Goal: Task Accomplishment & Management: Complete application form

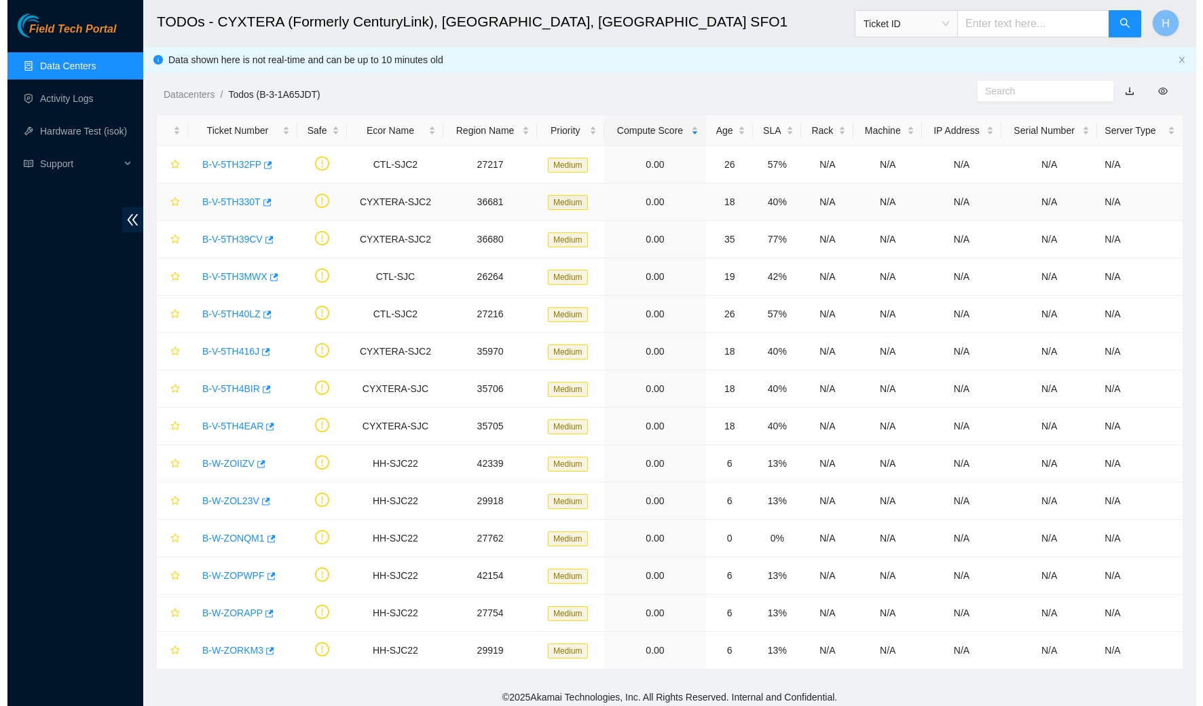
scroll to position [1, 0]
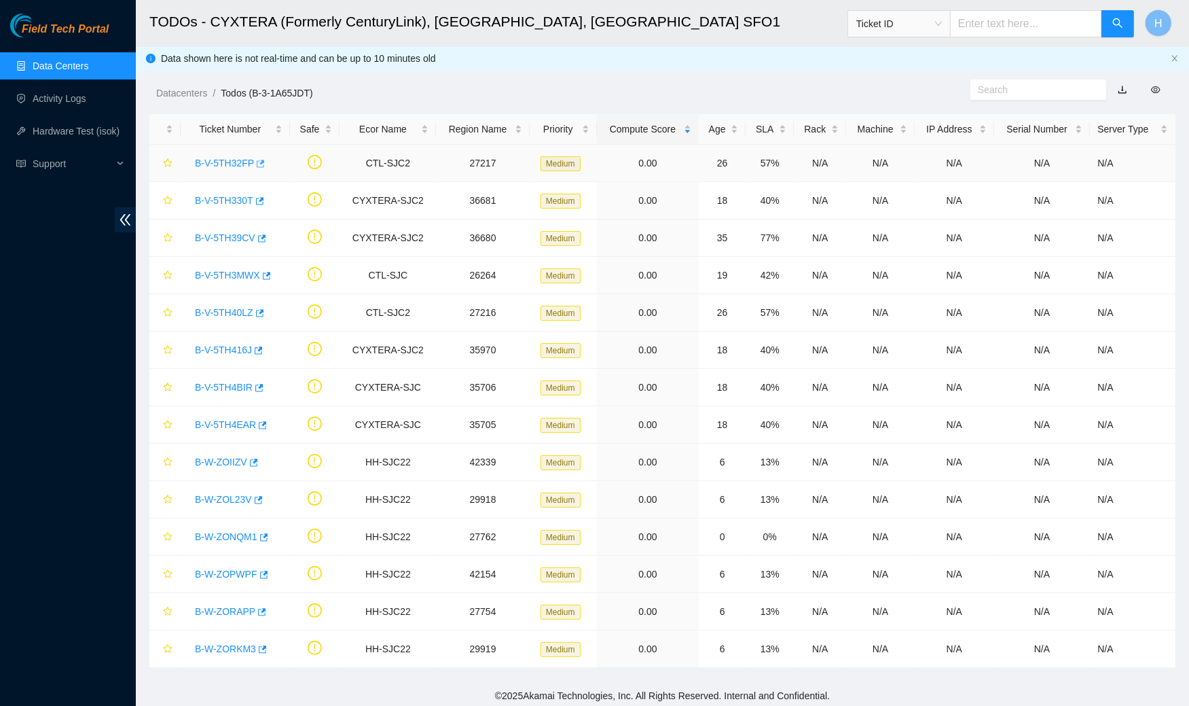
click at [264, 161] on icon "button" at bounding box center [261, 163] width 8 height 7
click at [263, 348] on icon "button" at bounding box center [259, 349] width 8 height 7
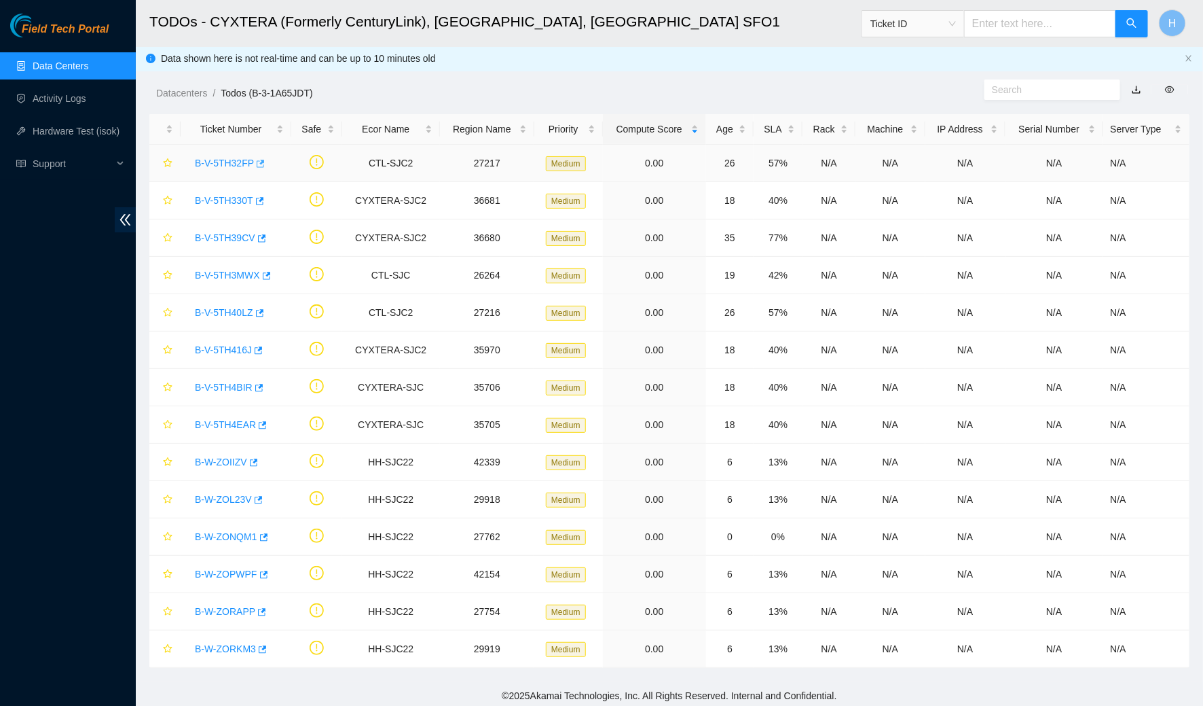
click at [261, 162] on icon "button" at bounding box center [260, 164] width 10 height 10
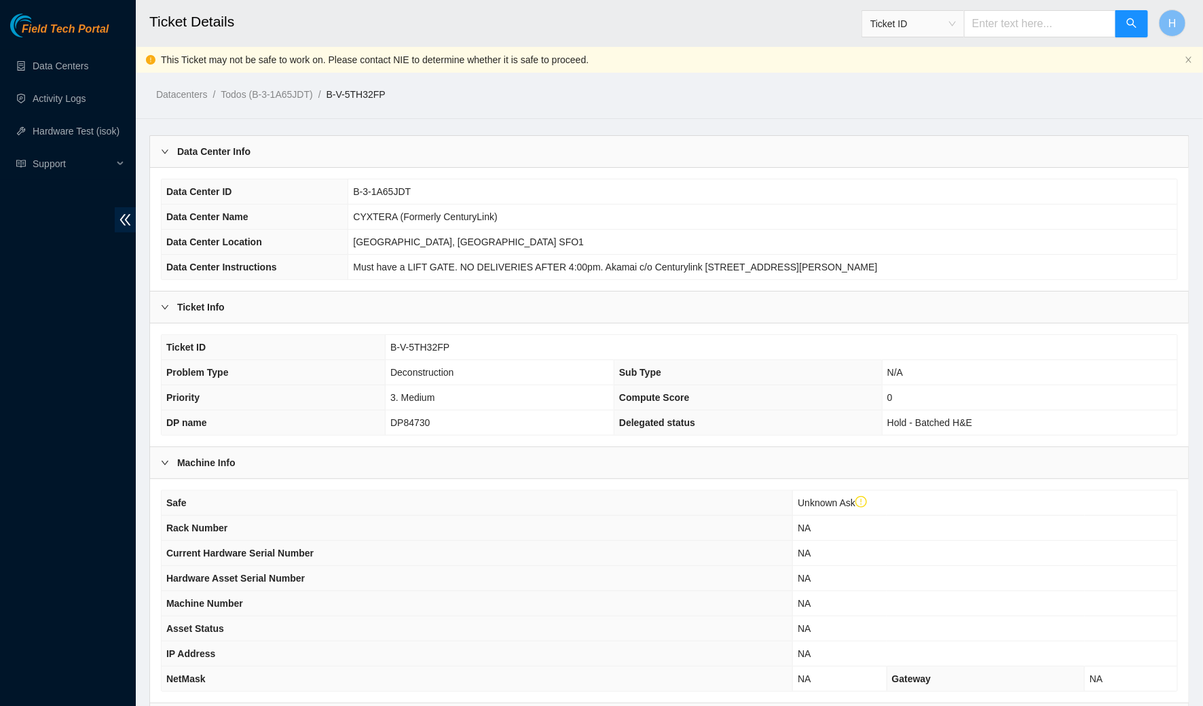
click at [281, 139] on div "Data Center Info" at bounding box center [669, 151] width 1039 height 31
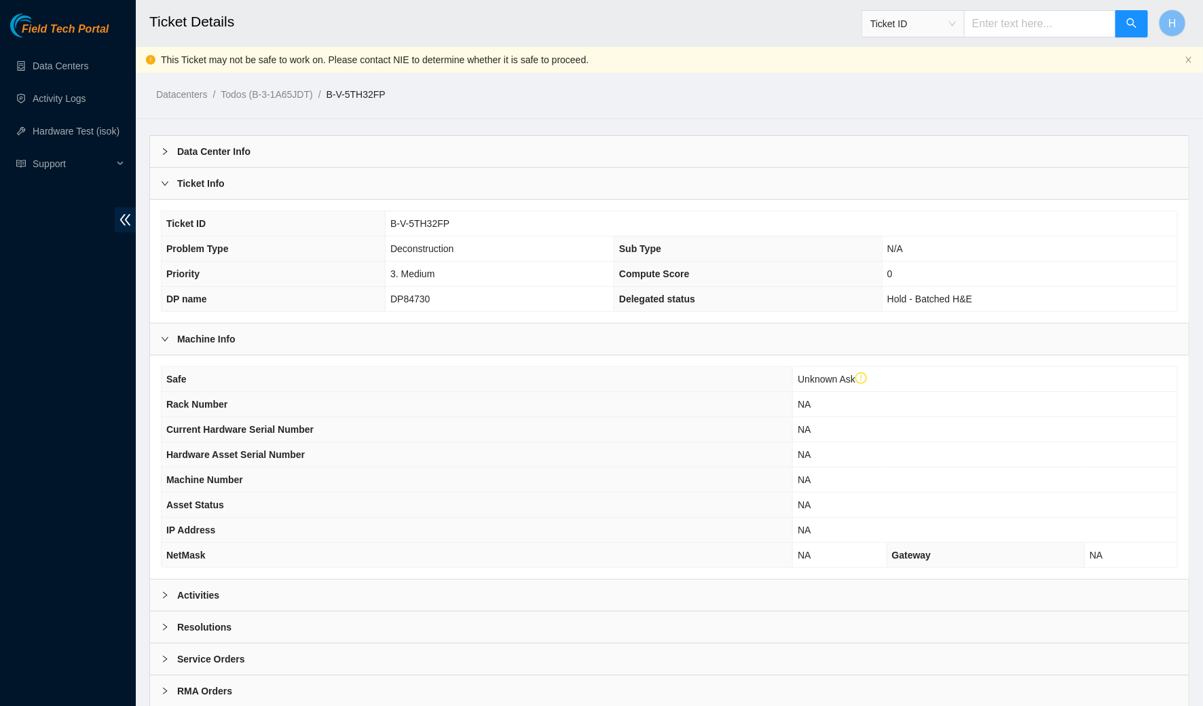
click at [272, 170] on div "Ticket Info" at bounding box center [669, 183] width 1039 height 31
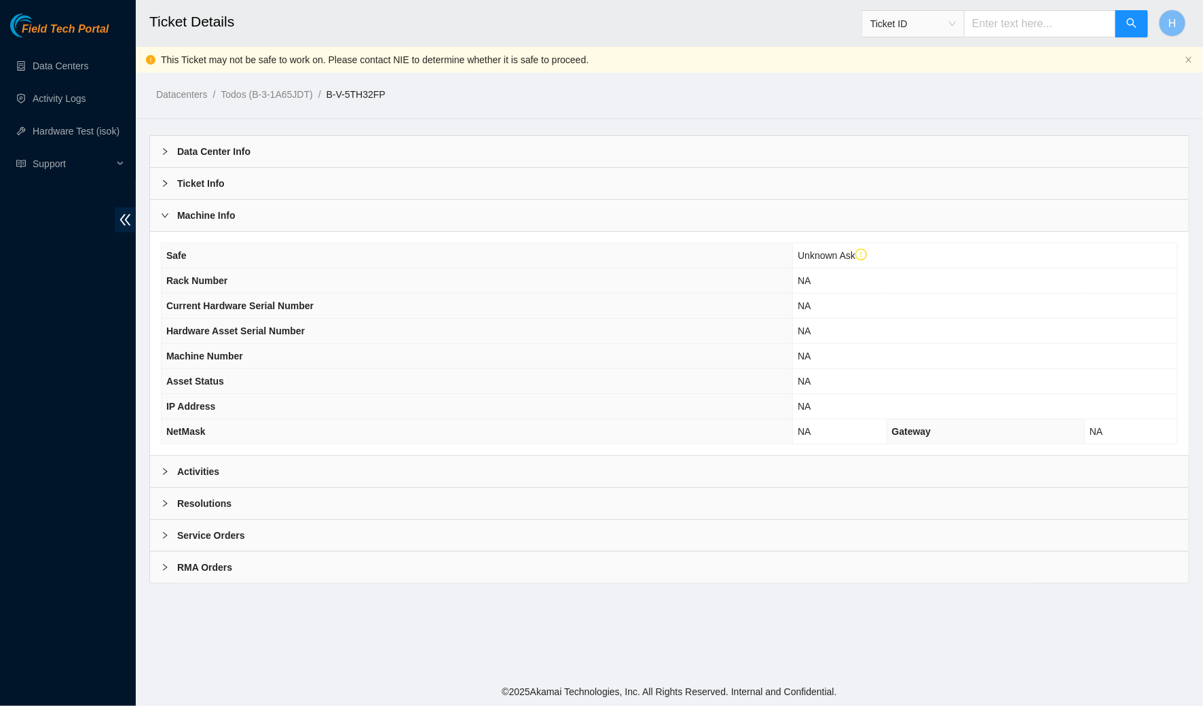
click at [267, 204] on div "Machine Info" at bounding box center [669, 215] width 1039 height 31
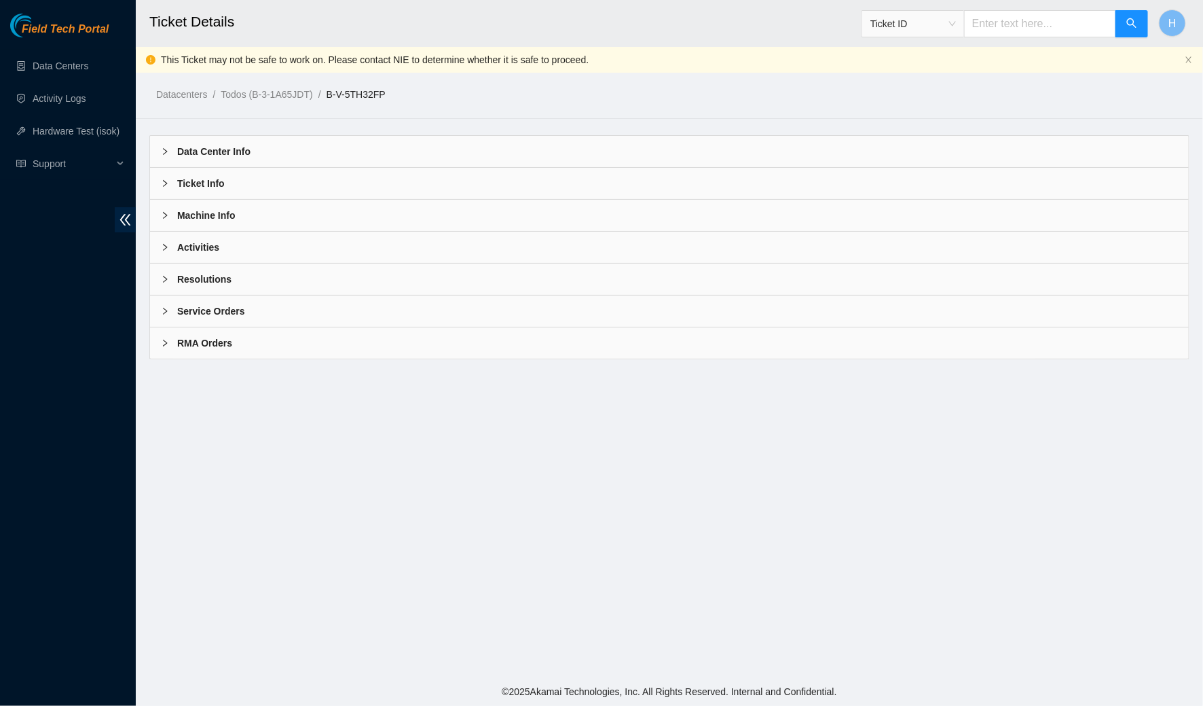
click at [245, 261] on div "Activities" at bounding box center [669, 247] width 1039 height 31
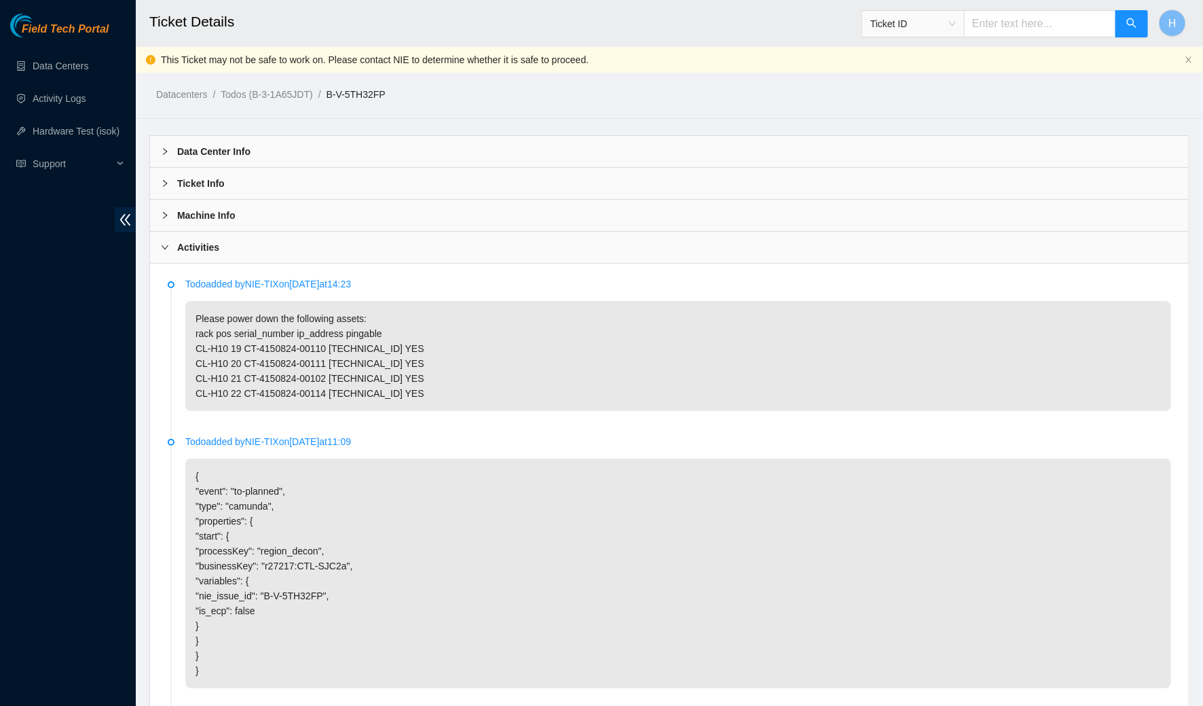
click at [239, 361] on p "Please power down the following assets: rack pos serial_number ip_address pinga…" at bounding box center [678, 356] width 986 height 110
drag, startPoint x: 217, startPoint y: 362, endPoint x: 179, endPoint y: 362, distance: 37.4
click at [179, 362] on li "Todo added by NIE-TIX on 2025-09-10 at 14:23 Please power down the following as…" at bounding box center [670, 360] width 1004 height 158
copy p "CL-H"
drag, startPoint x: 229, startPoint y: 359, endPoint x: 196, endPoint y: 362, distance: 33.4
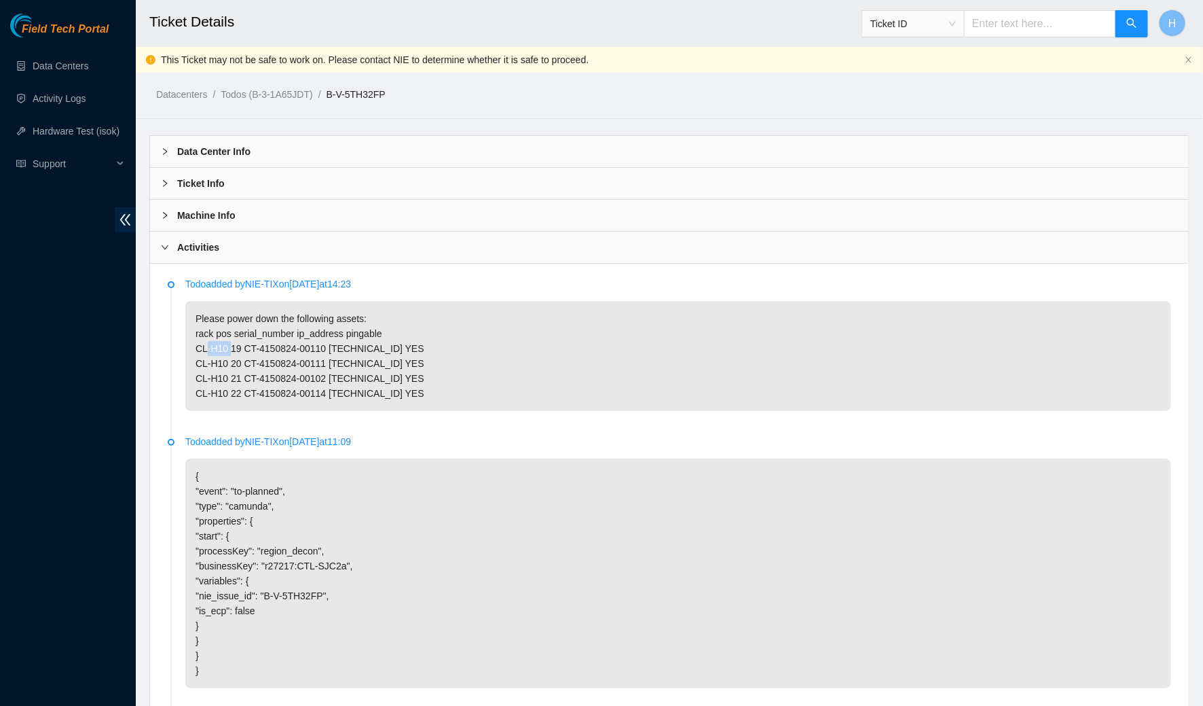
click at [196, 362] on p "Please power down the following assets: rack pos serial_number ip_address pinga…" at bounding box center [678, 356] width 986 height 110
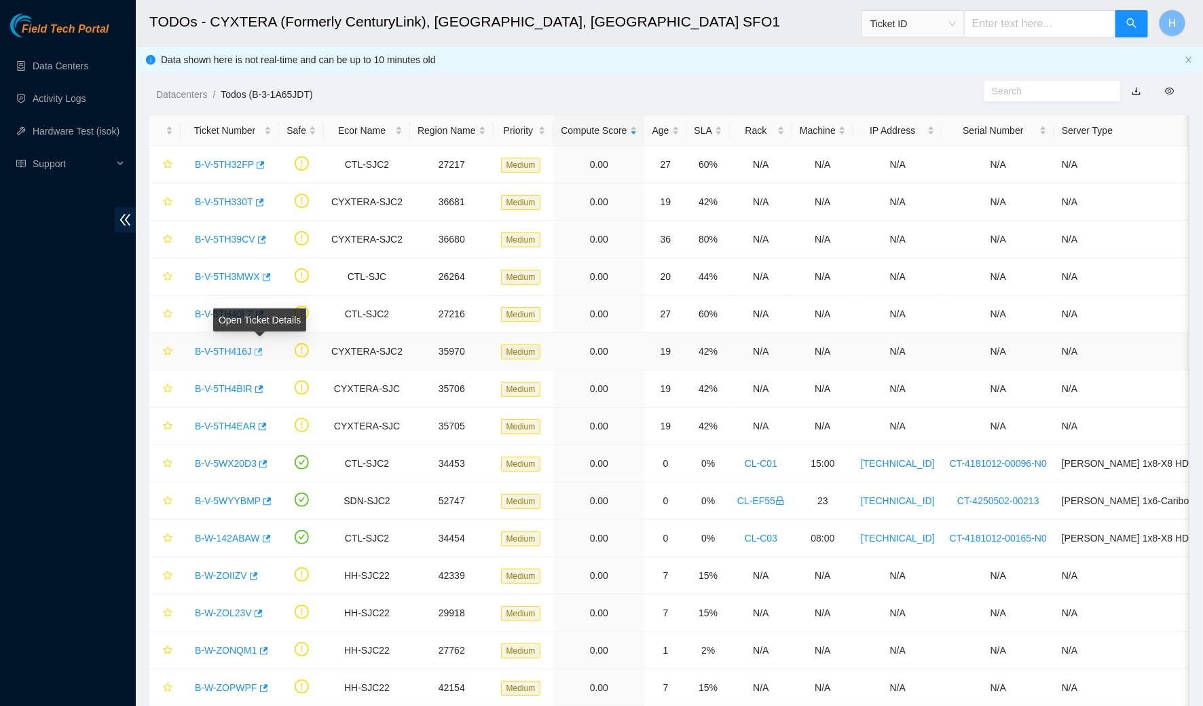
click at [263, 349] on icon "button" at bounding box center [259, 351] width 8 height 7
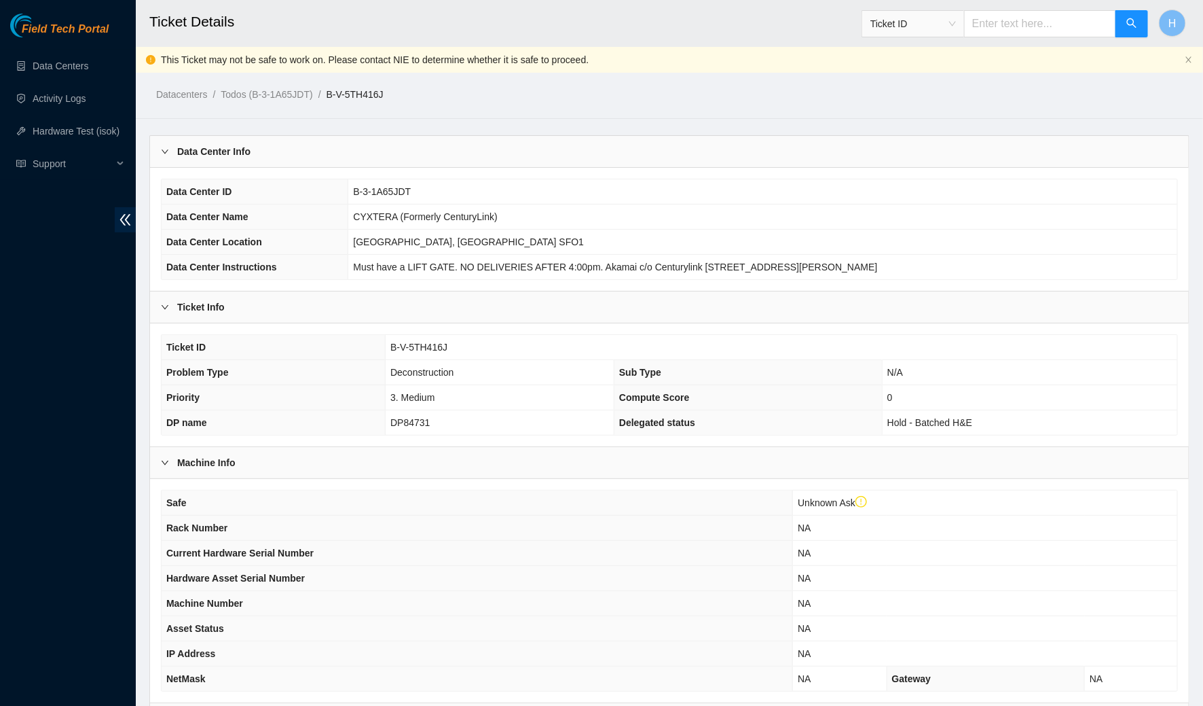
click at [394, 164] on div "Data Center Info" at bounding box center [669, 151] width 1039 height 31
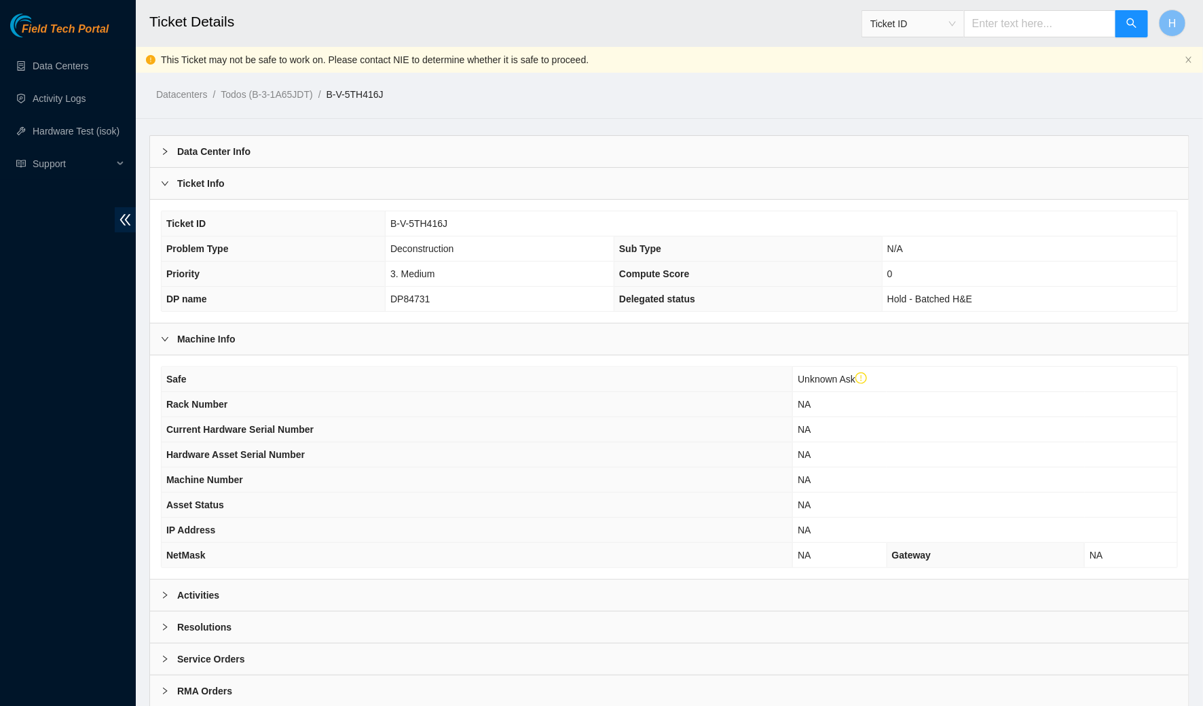
click at [380, 195] on div "Ticket Info" at bounding box center [669, 183] width 1039 height 31
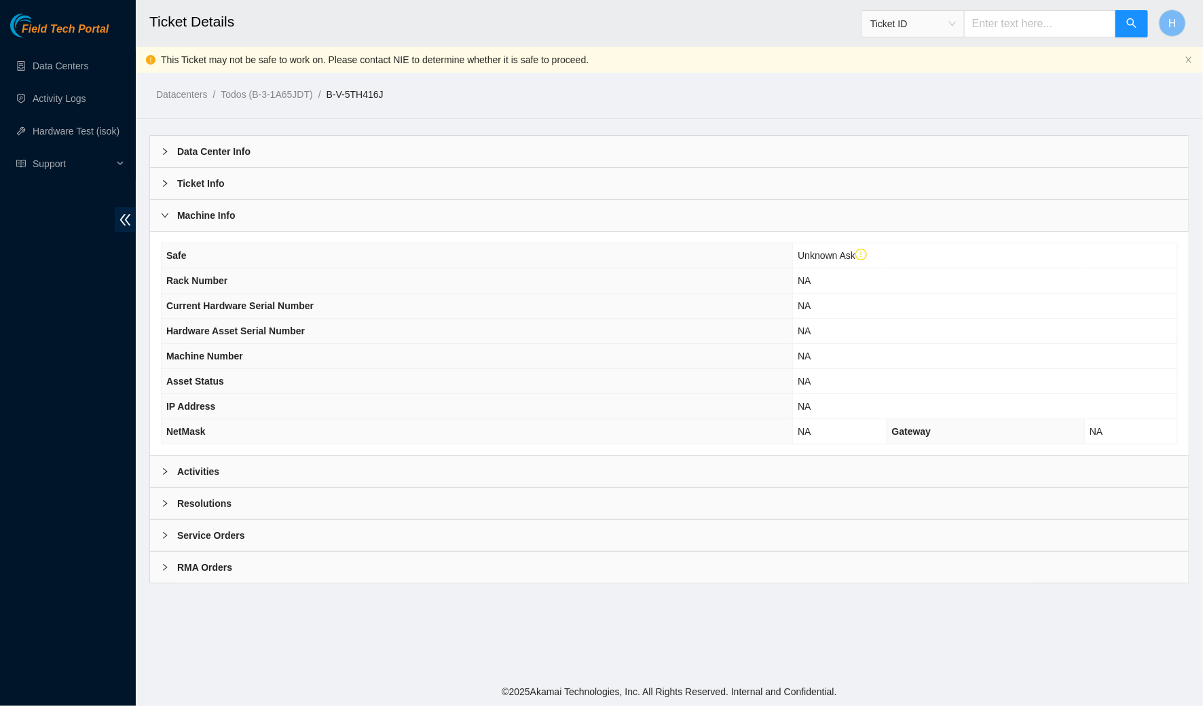
click at [364, 205] on div "Machine Info" at bounding box center [669, 215] width 1039 height 31
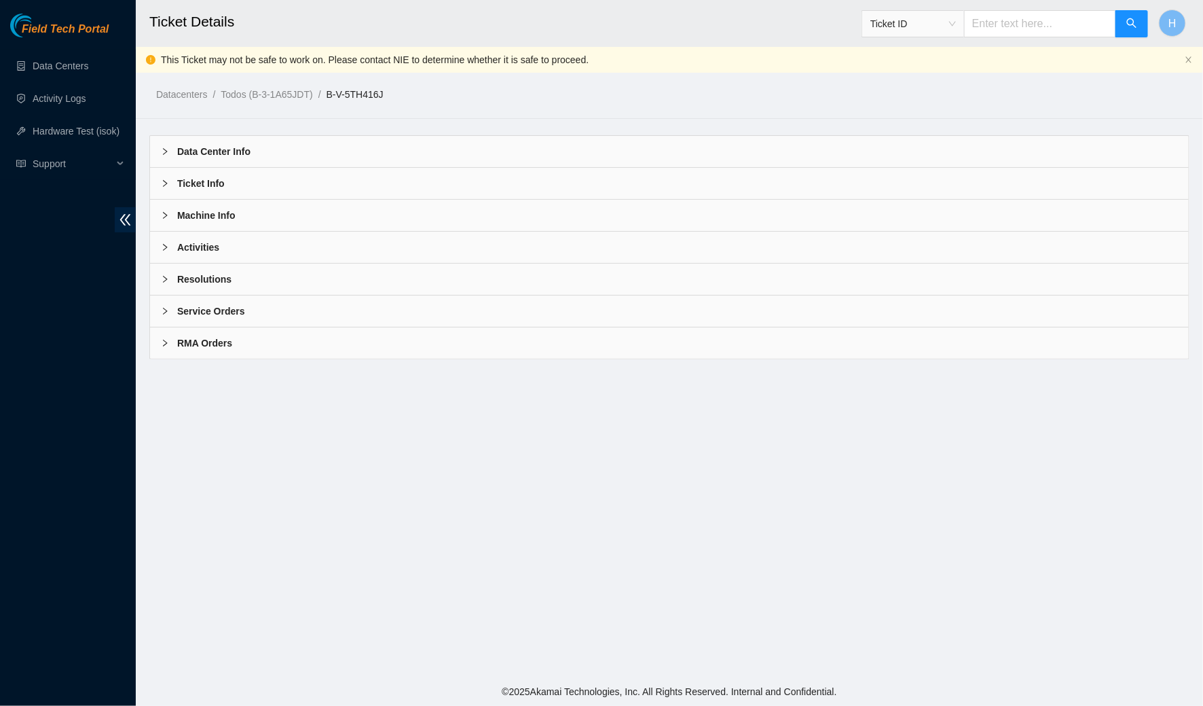
click at [346, 240] on div "Activities" at bounding box center [669, 247] width 1039 height 31
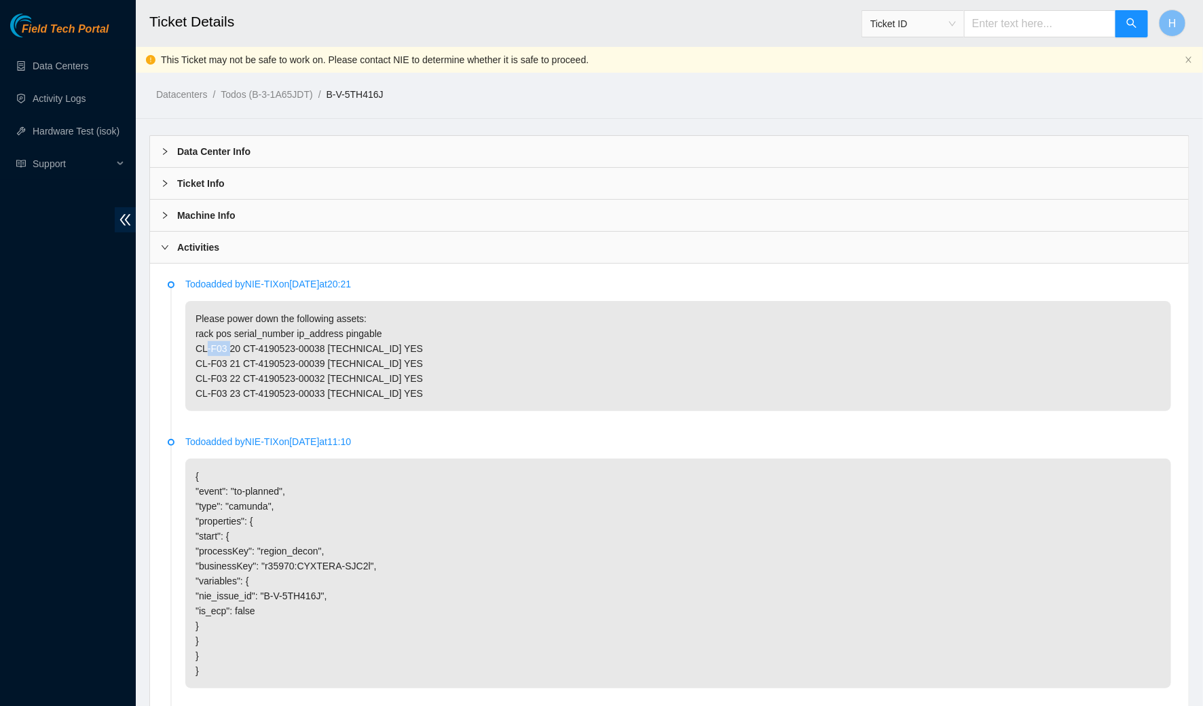
drag, startPoint x: 225, startPoint y: 363, endPoint x: 187, endPoint y: 361, distance: 38.8
click at [187, 361] on p "Please power down the following assets: rack pos serial_number ip_address pinga…" at bounding box center [678, 356] width 986 height 110
copy p "CL-F03"
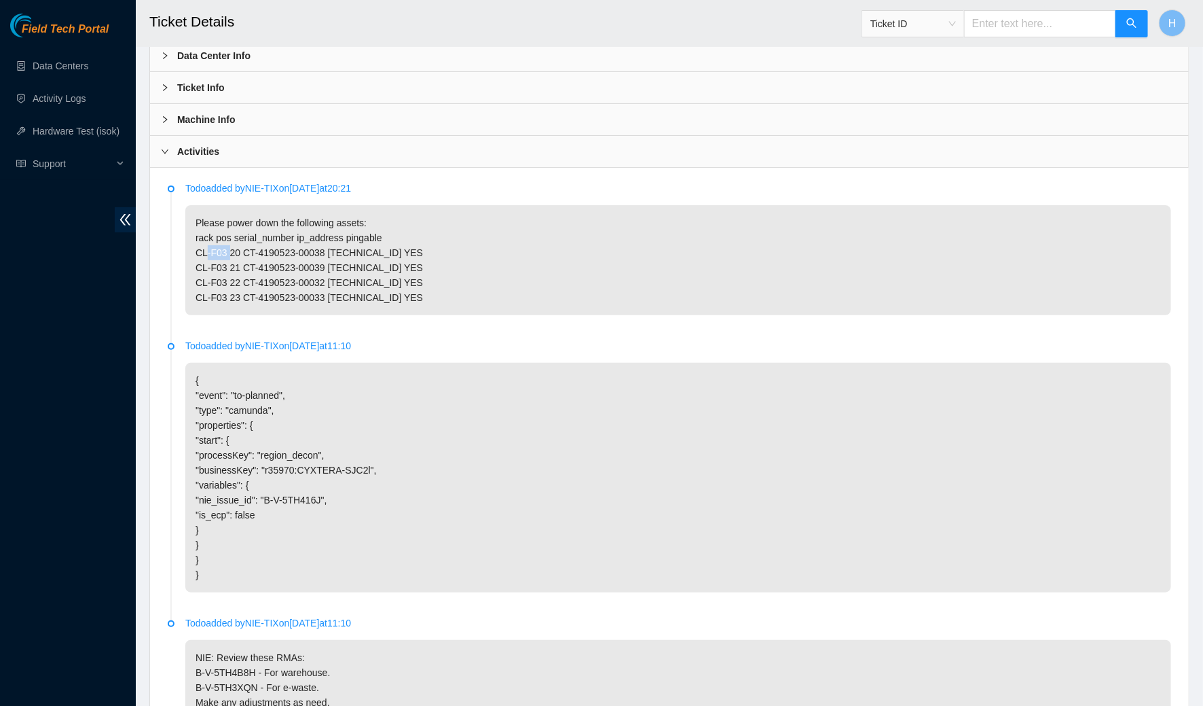
scroll to position [426, 0]
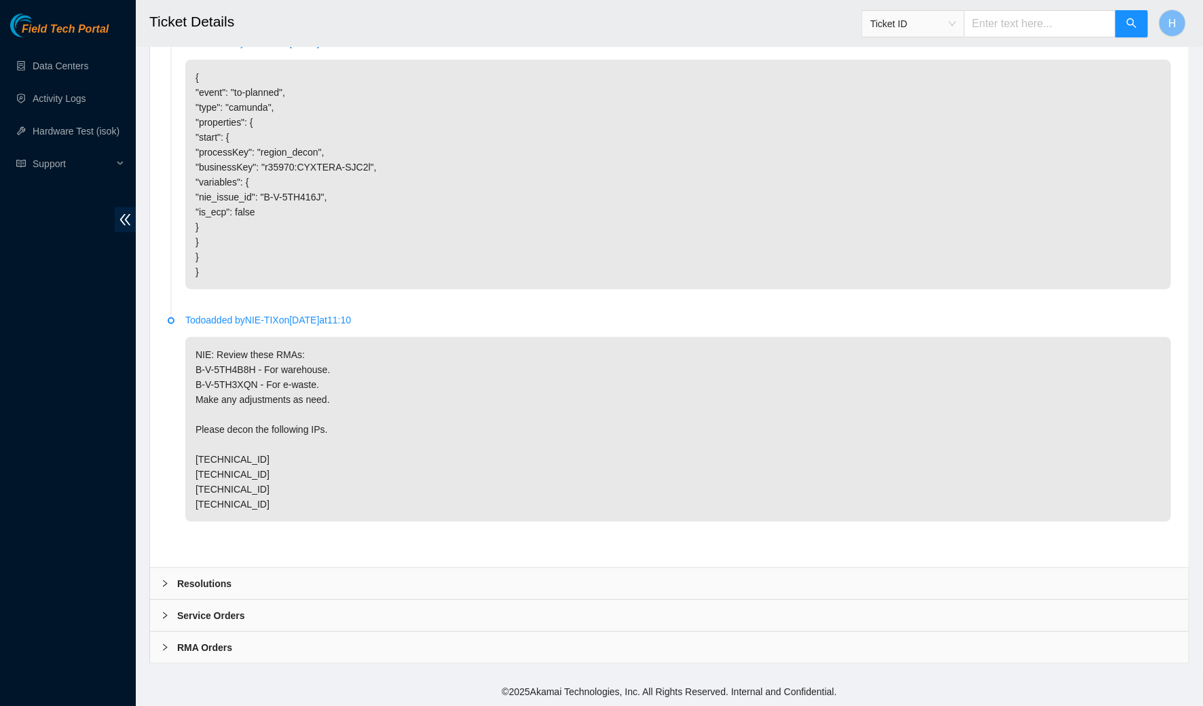
click at [621, 589] on div "Resolutions" at bounding box center [669, 583] width 1039 height 31
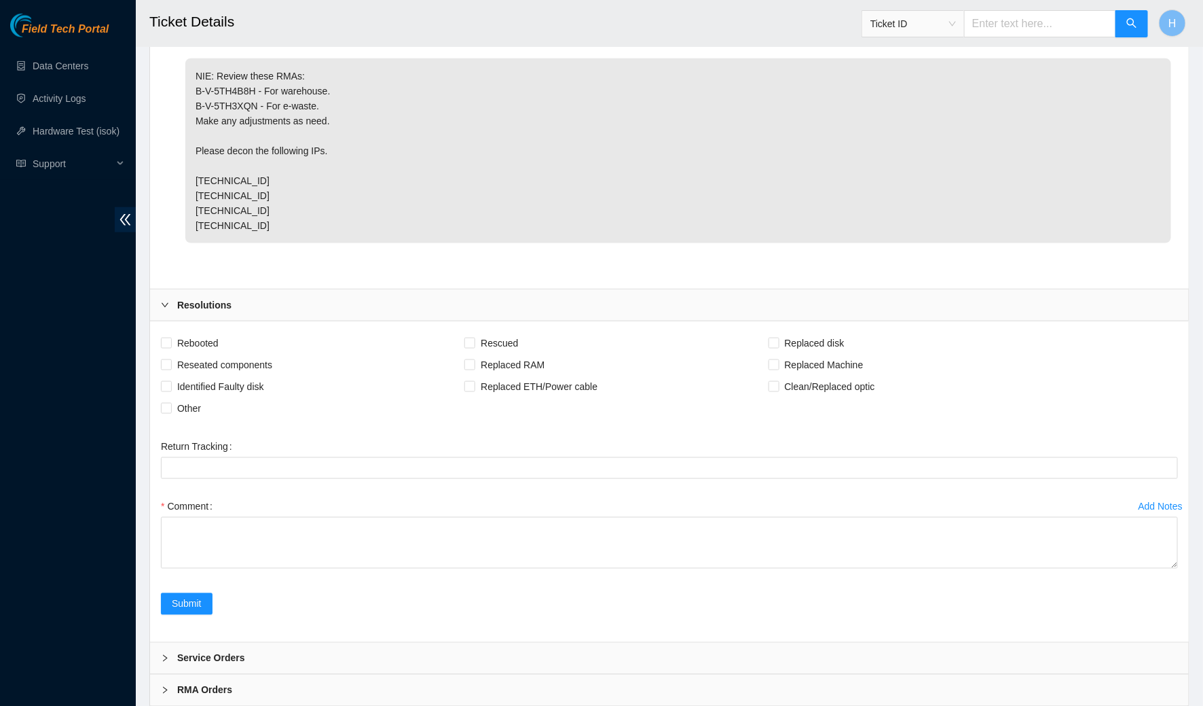
scroll to position [746, 0]
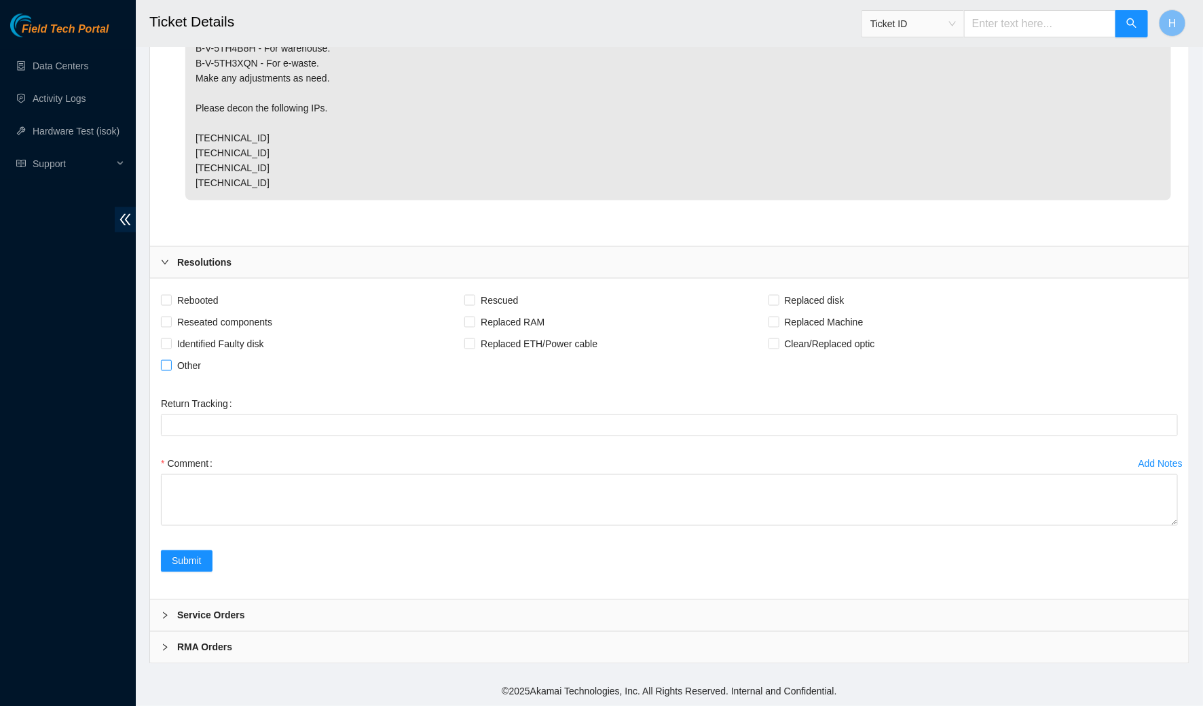
click at [169, 369] on input "Other" at bounding box center [166, 365] width 10 height 10
checkbox input "true"
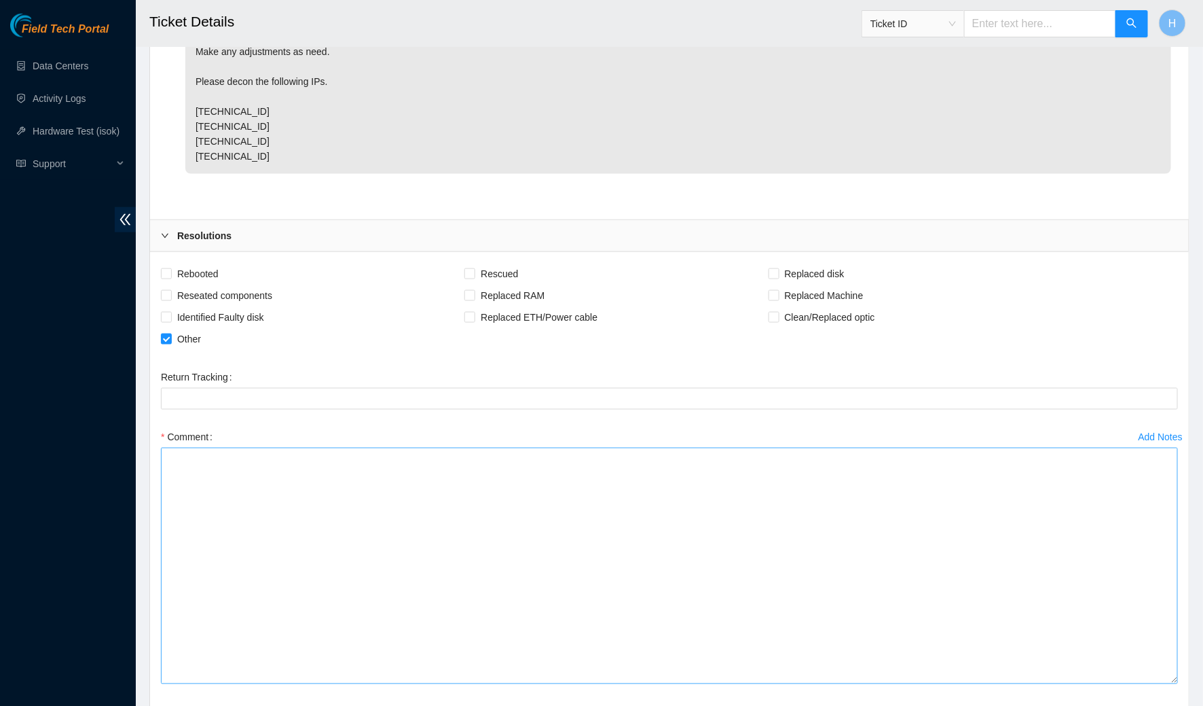
drag, startPoint x: 1176, startPoint y: 520, endPoint x: 1045, endPoint y: 705, distance: 227.1
click at [1045, 684] on textarea "Comment" at bounding box center [669, 566] width 1017 height 236
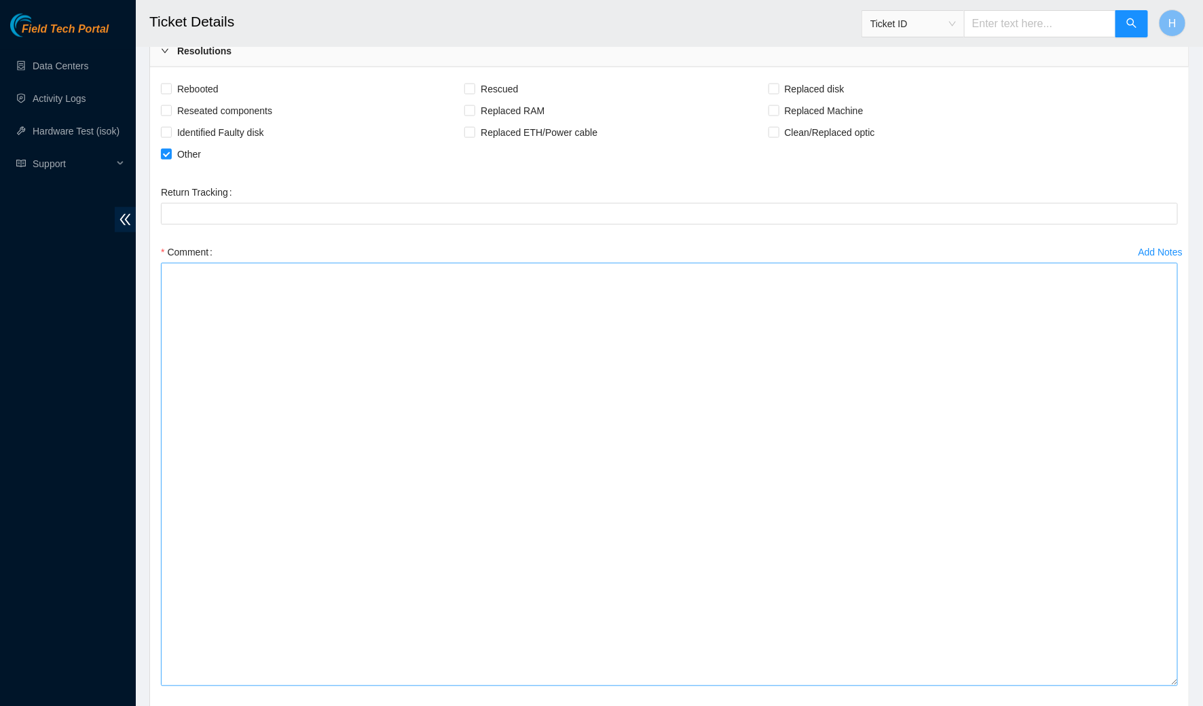
drag, startPoint x: 1173, startPoint y: 518, endPoint x: 984, endPoint y: 705, distance: 265.6
click at [984, 686] on textarea "Comment" at bounding box center [669, 474] width 1017 height 423
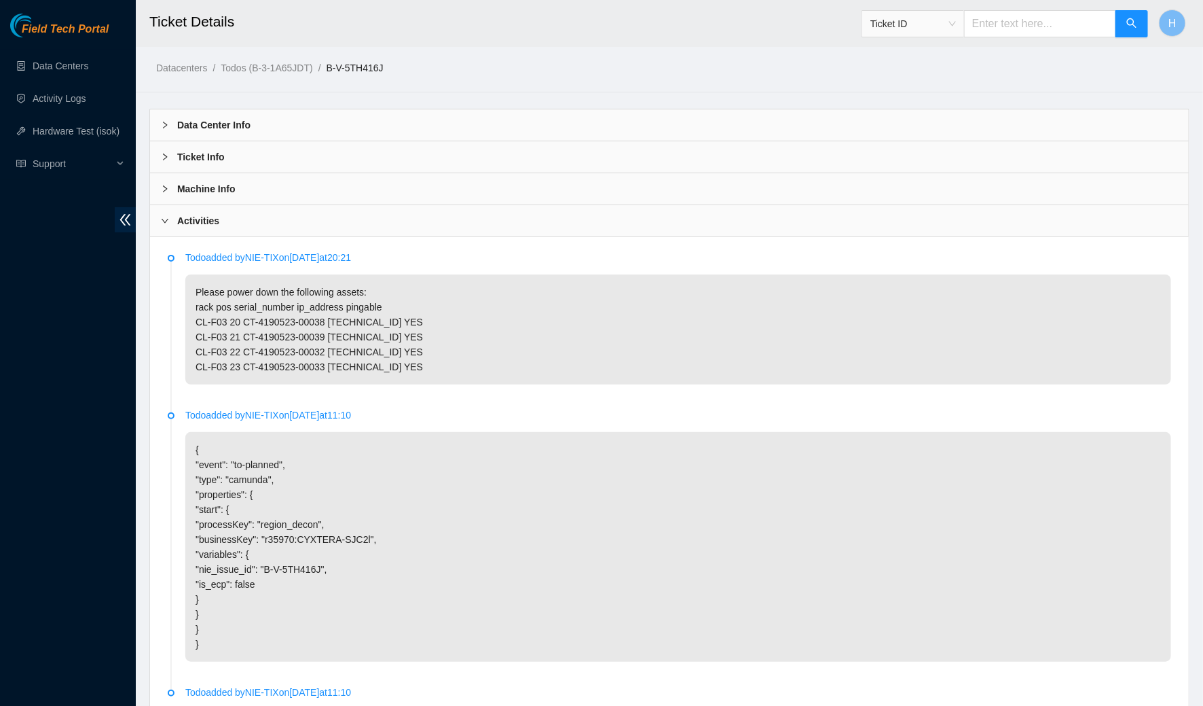
scroll to position [0, 0]
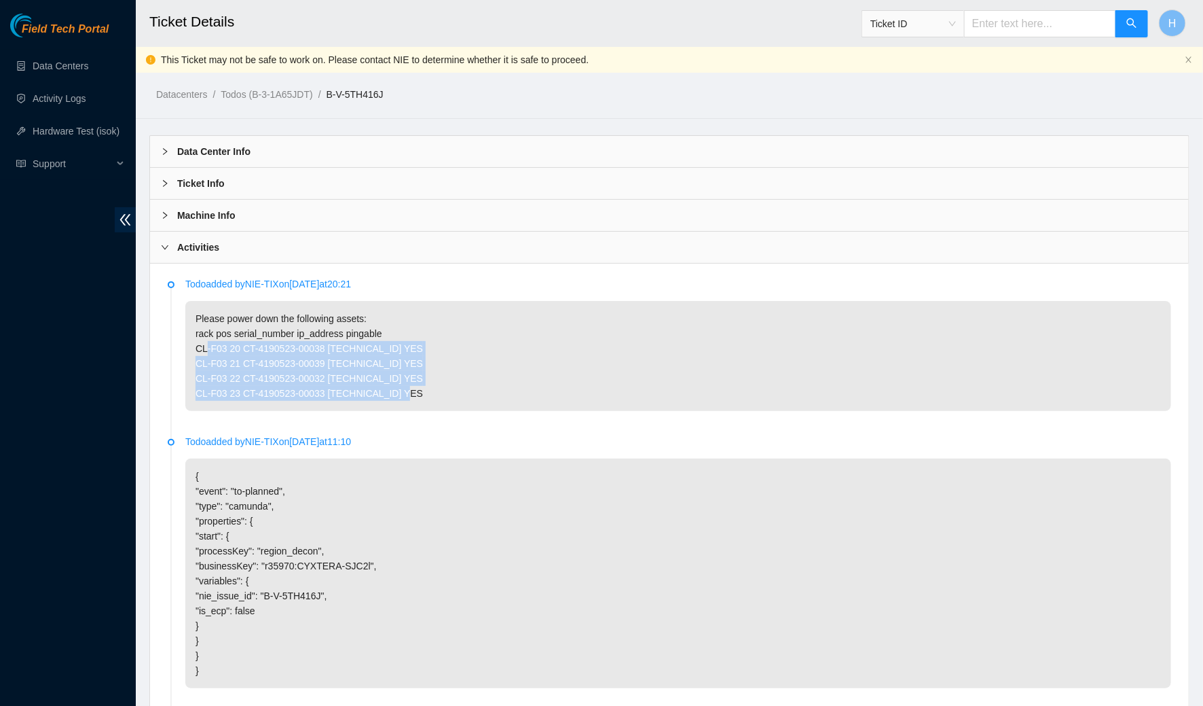
drag, startPoint x: 189, startPoint y: 355, endPoint x: 410, endPoint y: 416, distance: 229.2
click at [410, 411] on p "Please power down the following assets: rack pos serial_number ip_address pinga…" at bounding box center [678, 356] width 986 height 110
copy p "CL-F03 20 CT-4190523-00038 23.11.213.132 YES CL-F03 21 CT-4190523-00039 23.11.2…"
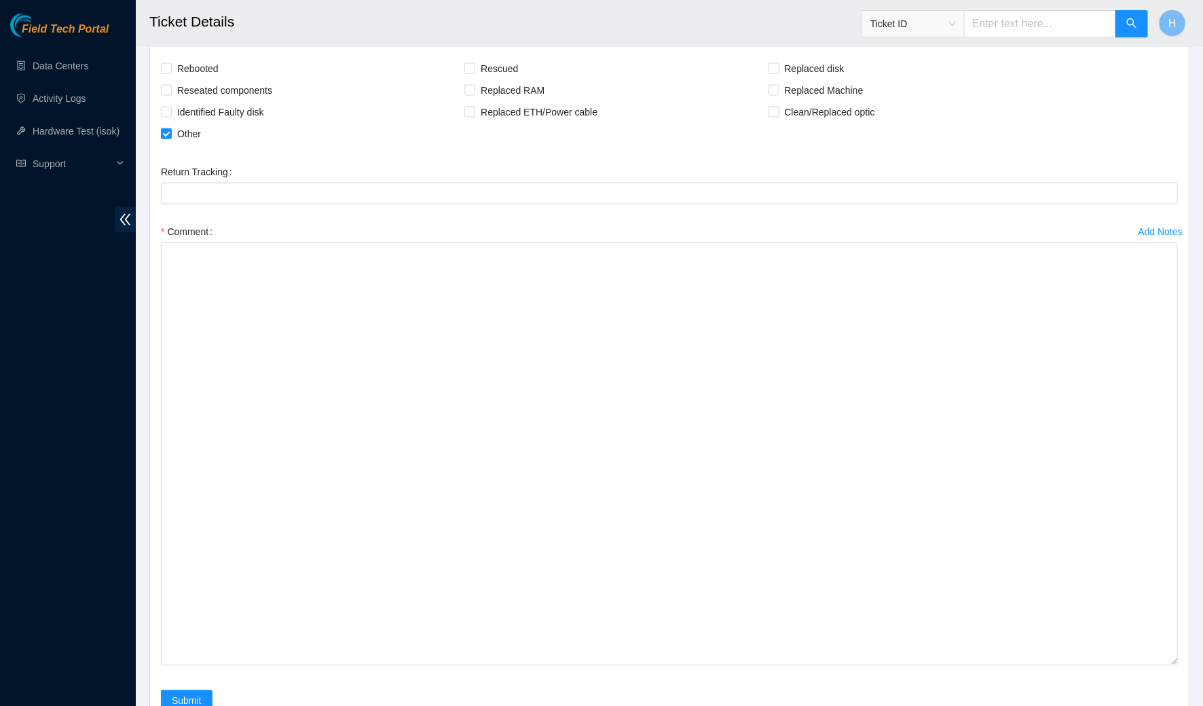
scroll to position [962, 0]
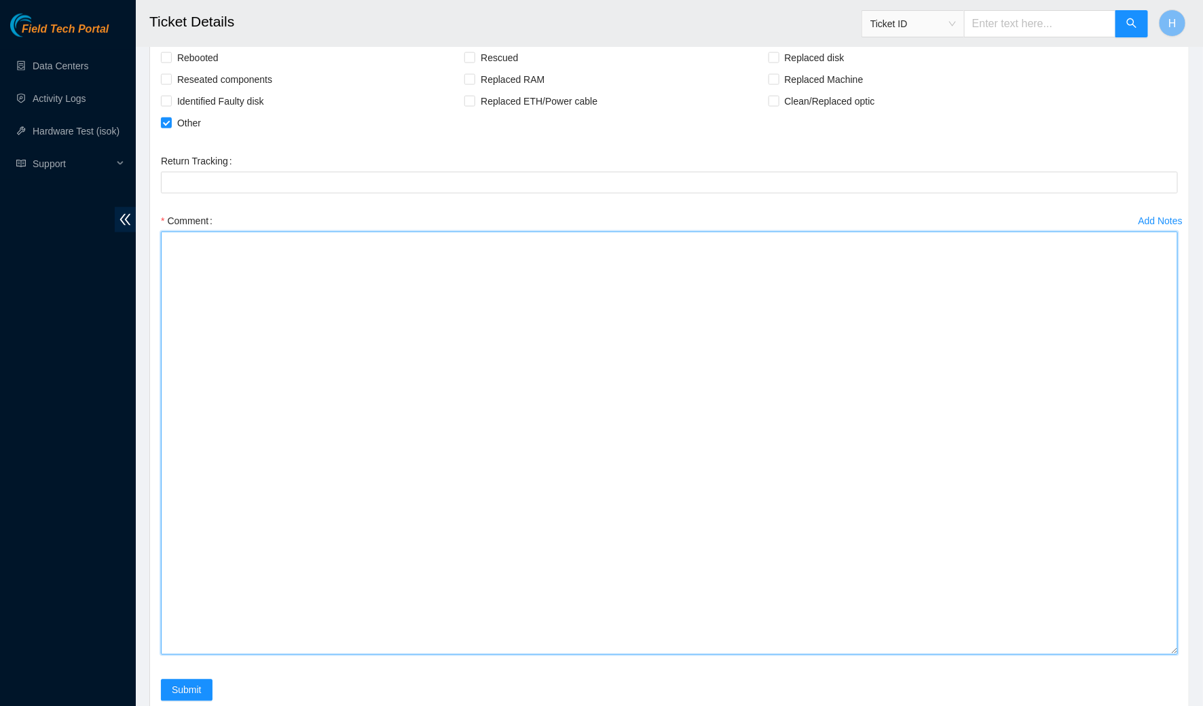
click at [333, 335] on textarea "Comment" at bounding box center [669, 443] width 1017 height 423
paste textarea "CL-F03 20 CT-4190523-00038 23.11.213.132 YES CL-F03 21 CT-4190523-00039 23.11.2…"
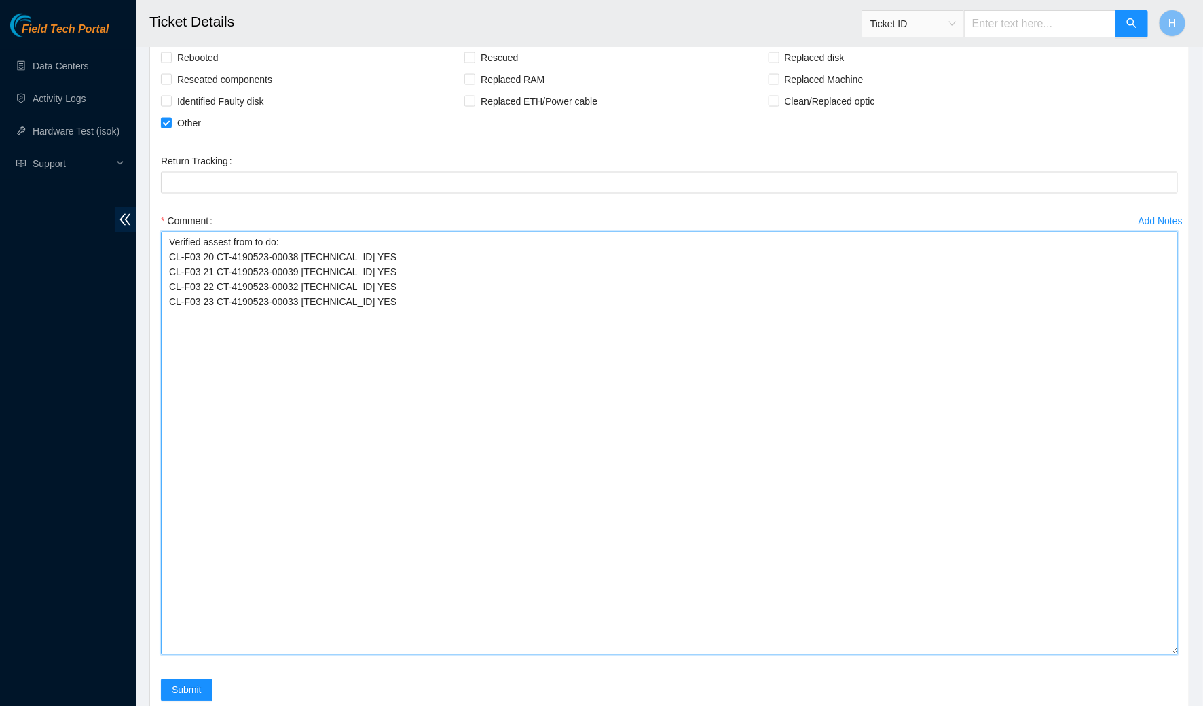
click at [216, 274] on textarea "Verified assest from to do: CL-F03 20 CT-4190523-00038 23.11.213.132 YES CL-F03…" at bounding box center [669, 443] width 1017 height 423
click at [215, 276] on textarea "Verified assest from to do: CL-F03 20 CT-4190523-00038 23.11.213.132 YES CL-F03…" at bounding box center [669, 443] width 1017 height 423
click at [230, 268] on textarea "Verified assest from to do: CL-F03 20 CT-4190523-00038 23.11.213.132 YES CL-F03…" at bounding box center [669, 443] width 1017 height 423
click at [234, 322] on textarea "Verified assesst from to do: CL-F03 20 CT-4190523-00038 23.11.213.132 YES CL-F0…" at bounding box center [669, 443] width 1017 height 423
click at [234, 376] on textarea "Verified assesst from to do: CL-F03 20 CT-4190523-00038 23.11.213.132 YES CL-F0…" at bounding box center [669, 443] width 1017 height 423
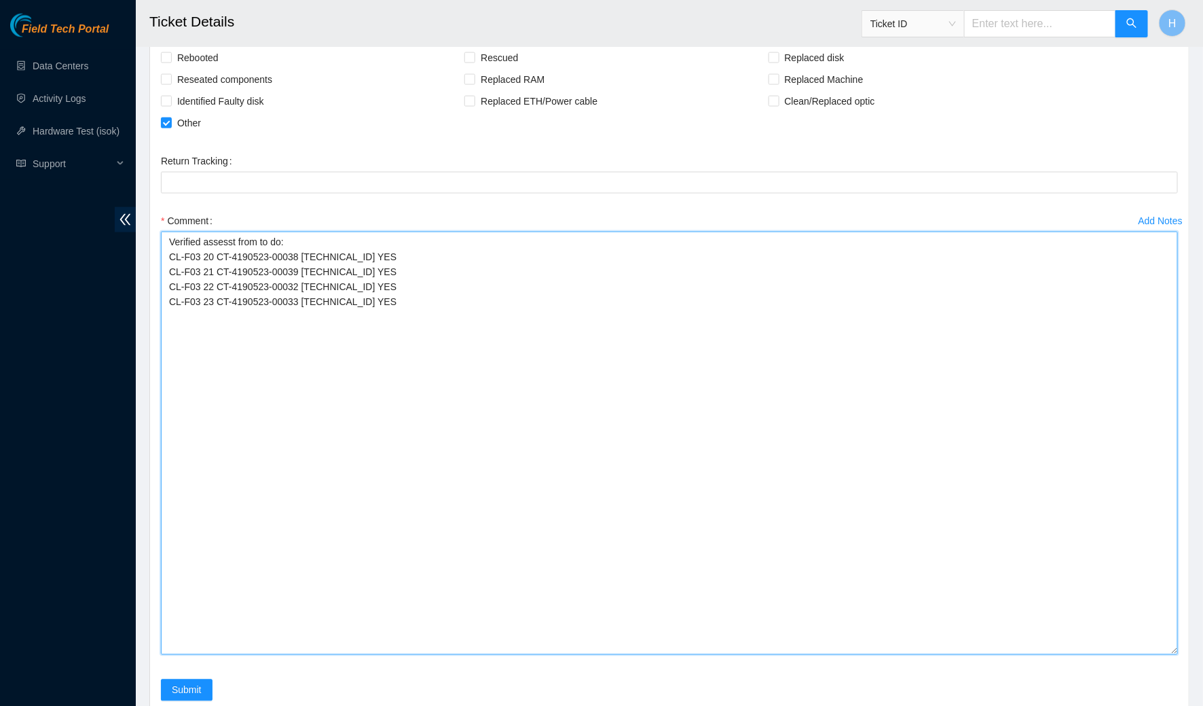
click at [224, 270] on textarea "Verified assesst from to do: CL-F03 20 CT-4190523-00038 23.11.213.132 YES CL-F0…" at bounding box center [669, 443] width 1017 height 423
click at [304, 407] on textarea "Verified assets from to do: CL-F03 20 CT-4190523-00038 23.11.213.132 YES CL-F03…" at bounding box center [669, 443] width 1017 height 423
click at [283, 390] on textarea "Verified assets from to do: CL-F03 20 CT-4190523-00038 23.11.213.132 YES CL-F03…" at bounding box center [669, 443] width 1017 height 423
click at [308, 396] on textarea "Verified assets from to do: CL-F03 20 CT-4190523-00038 23.11.213.132 YES CL-F03…" at bounding box center [669, 443] width 1017 height 423
type textarea "Verified assets from to do: CL-F03 20 CT-4190523-00038 23.11.213.132 YES CL-F03…"
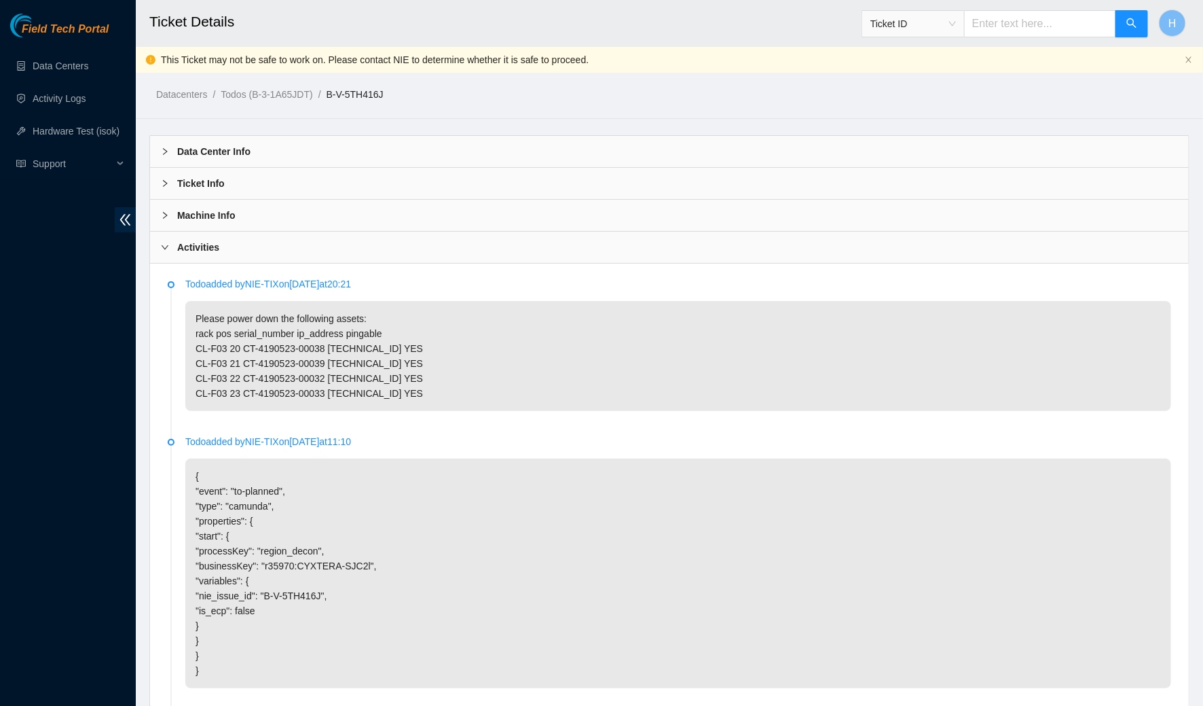
scroll to position [1118, 0]
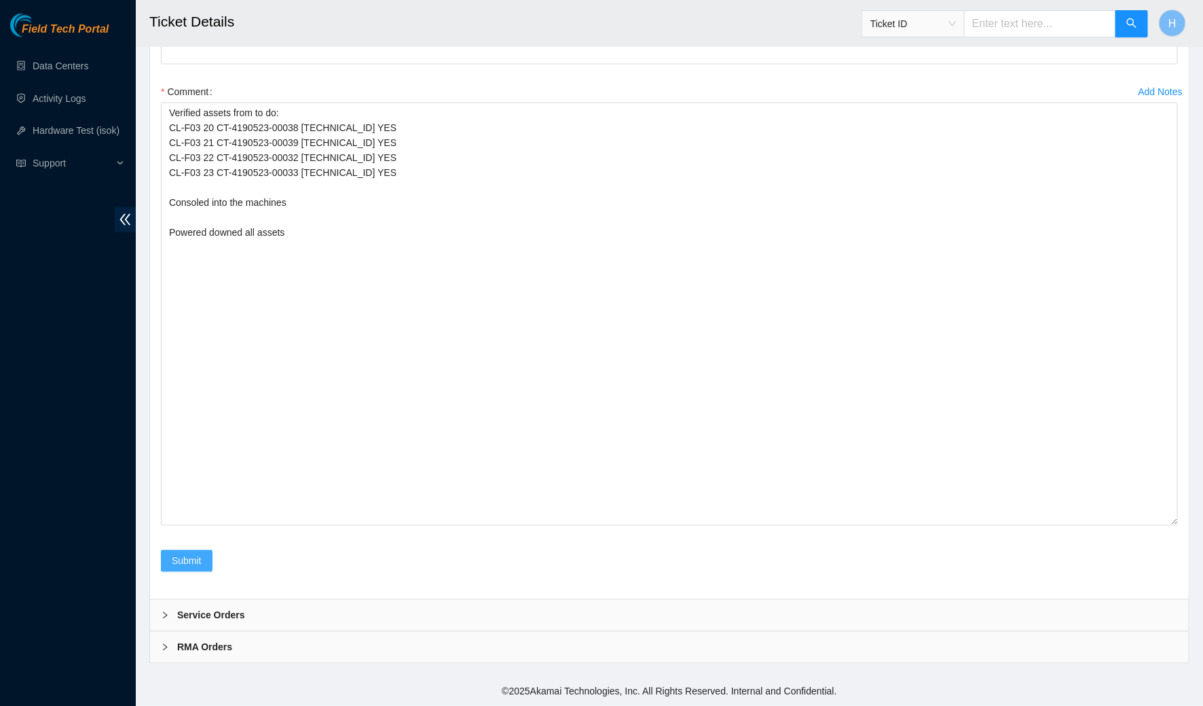
click at [189, 565] on span "Submit" at bounding box center [187, 560] width 30 height 15
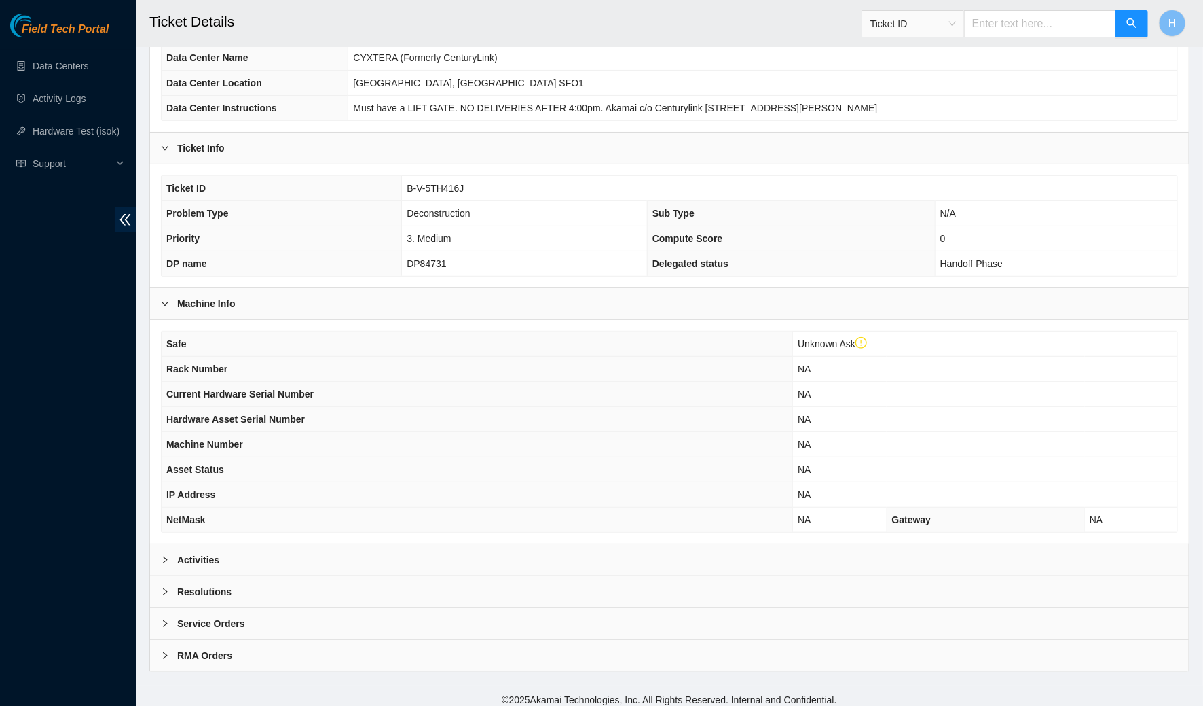
scroll to position [0, 0]
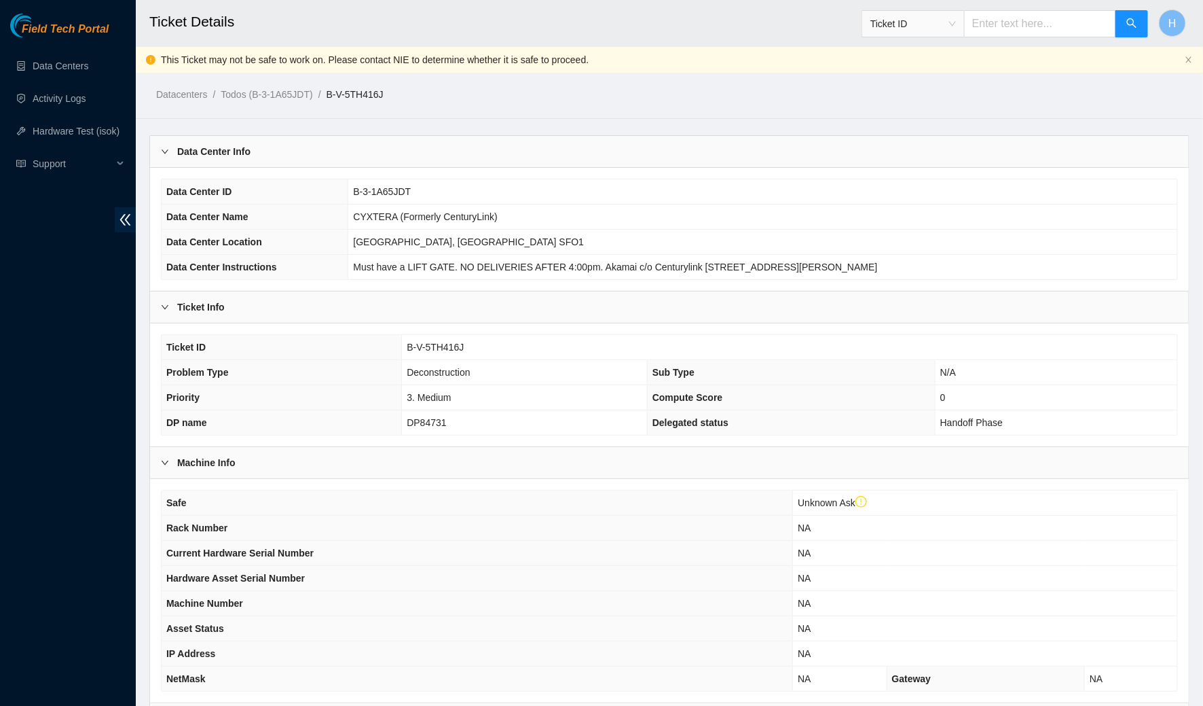
click at [244, 466] on div "Machine Info" at bounding box center [669, 462] width 1039 height 31
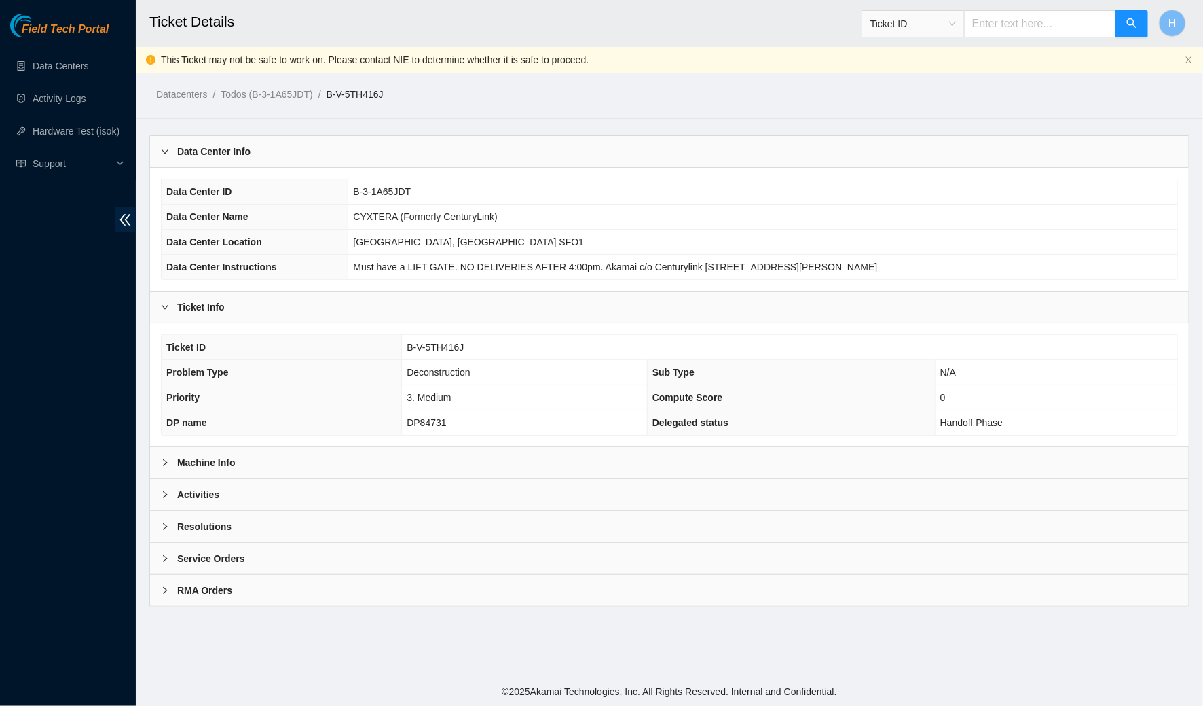
click at [204, 487] on b "Activities" at bounding box center [198, 494] width 42 height 15
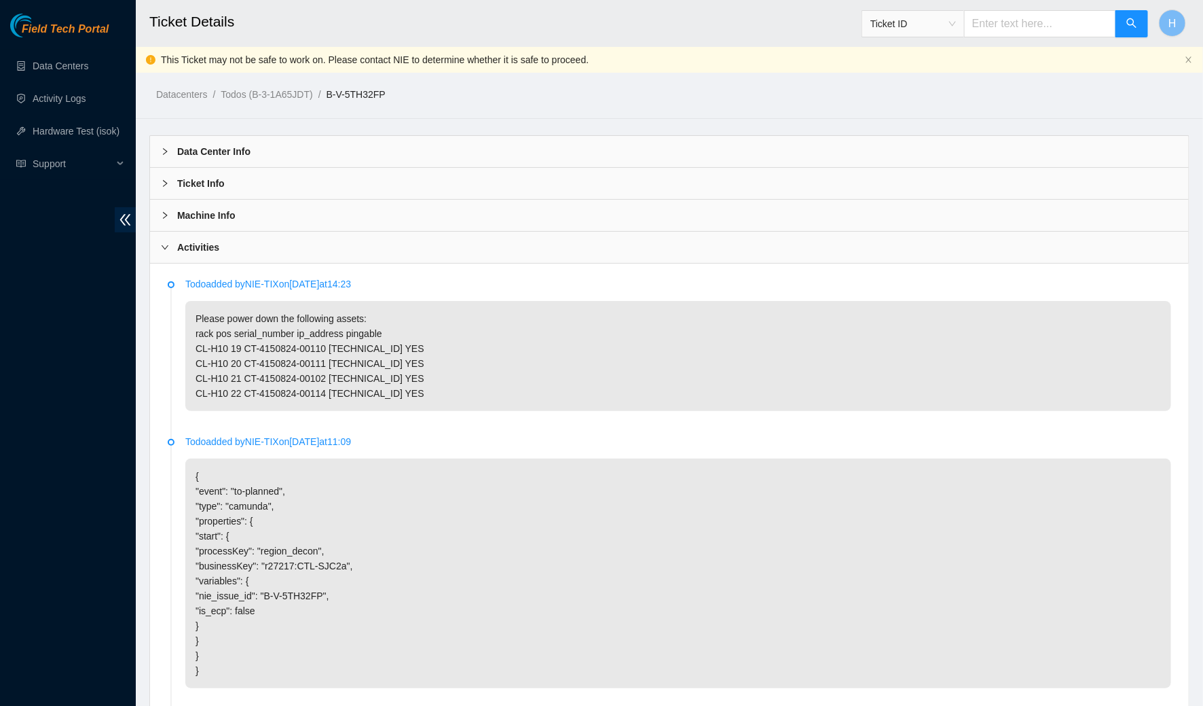
click at [362, 401] on p "Please power down the following assets: rack pos serial_number ip_address pinga…" at bounding box center [678, 356] width 986 height 110
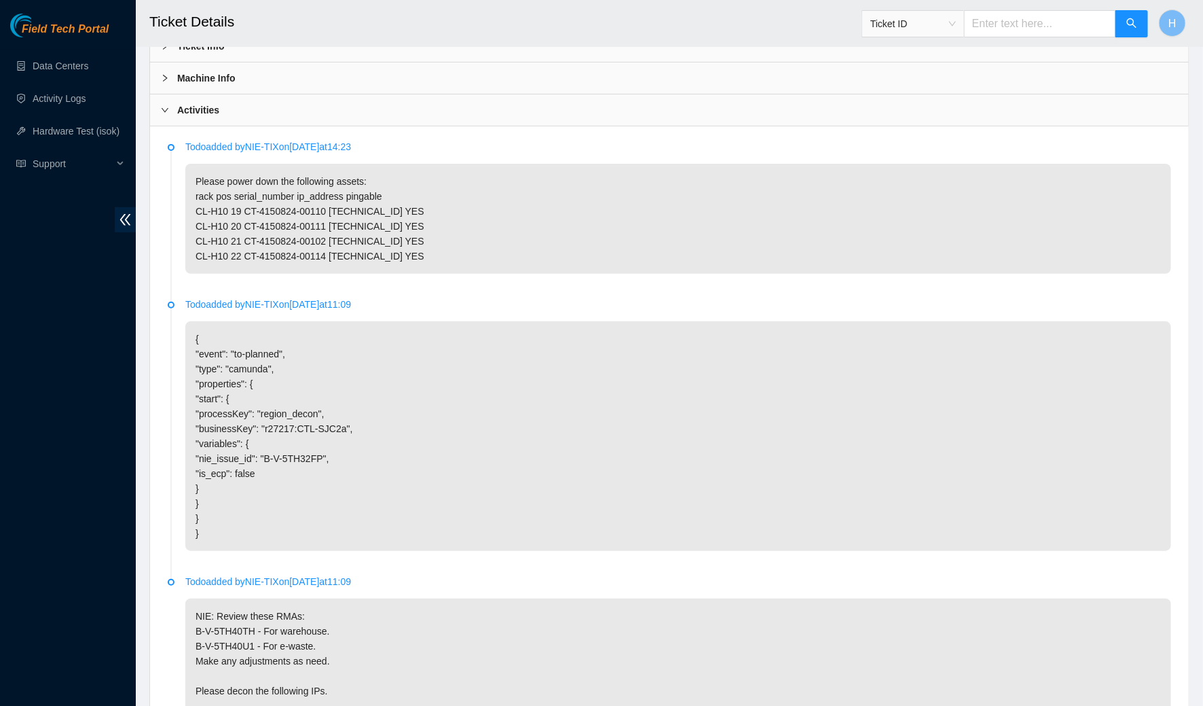
scroll to position [426, 0]
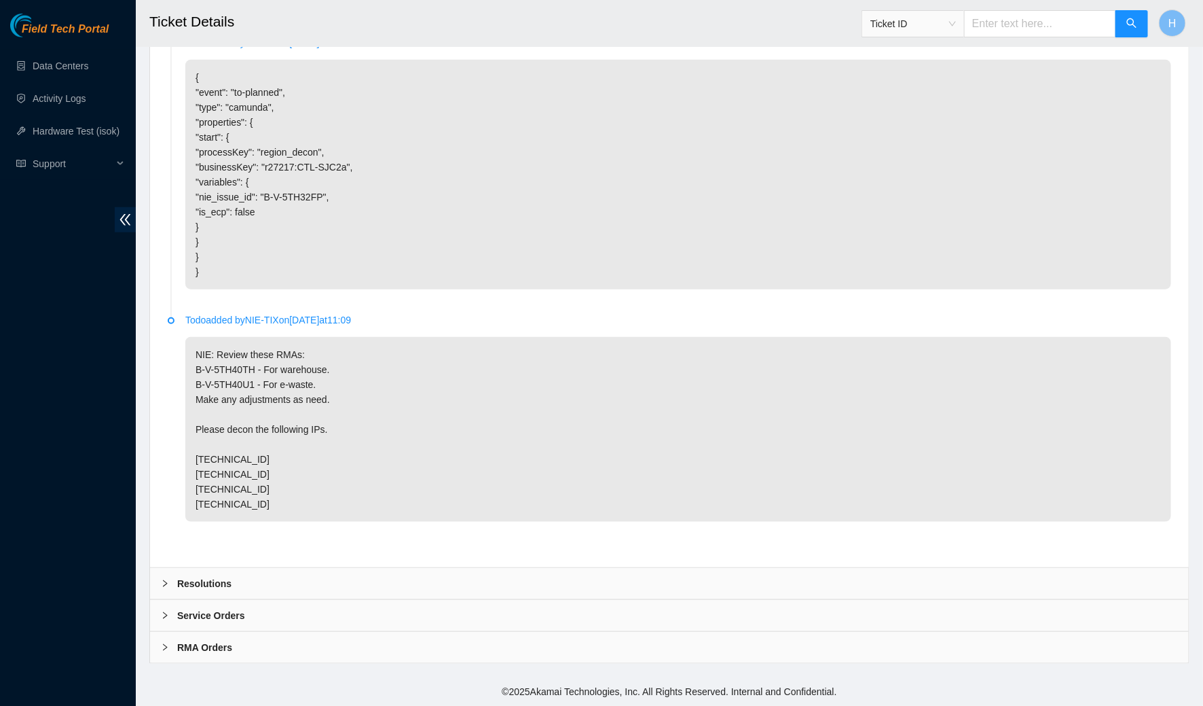
click at [462, 583] on div "Resolutions" at bounding box center [669, 583] width 1039 height 31
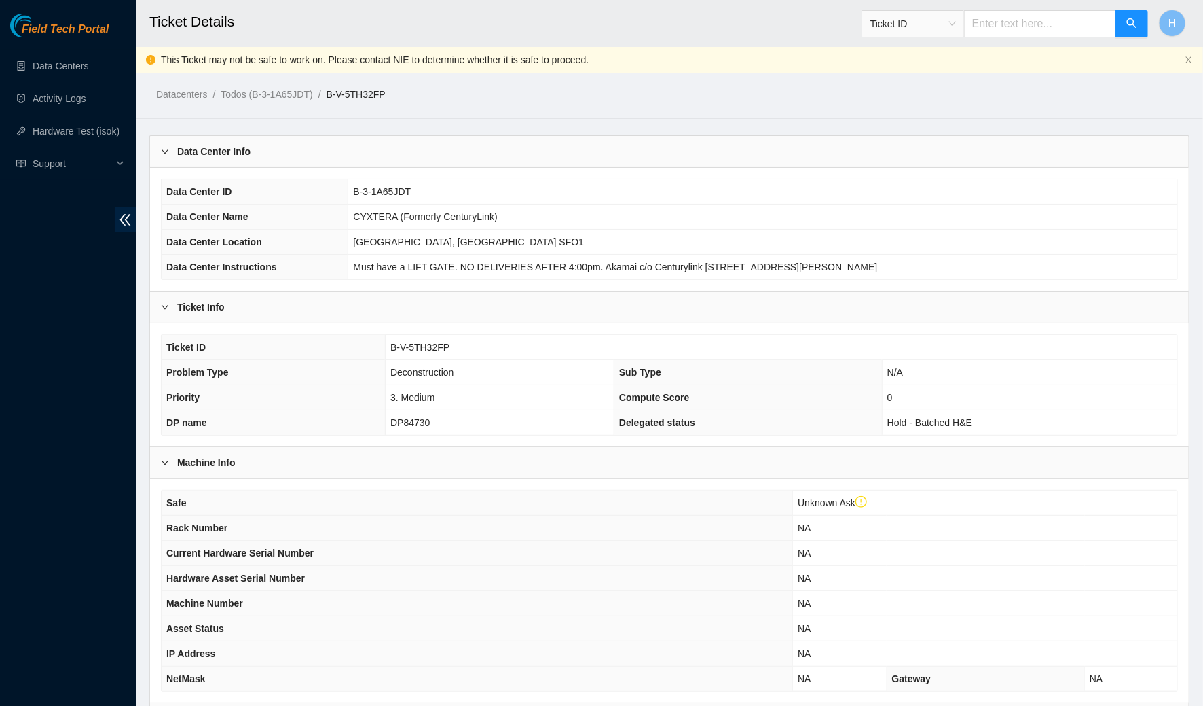
click at [182, 150] on b "Data Center Info" at bounding box center [213, 151] width 73 height 15
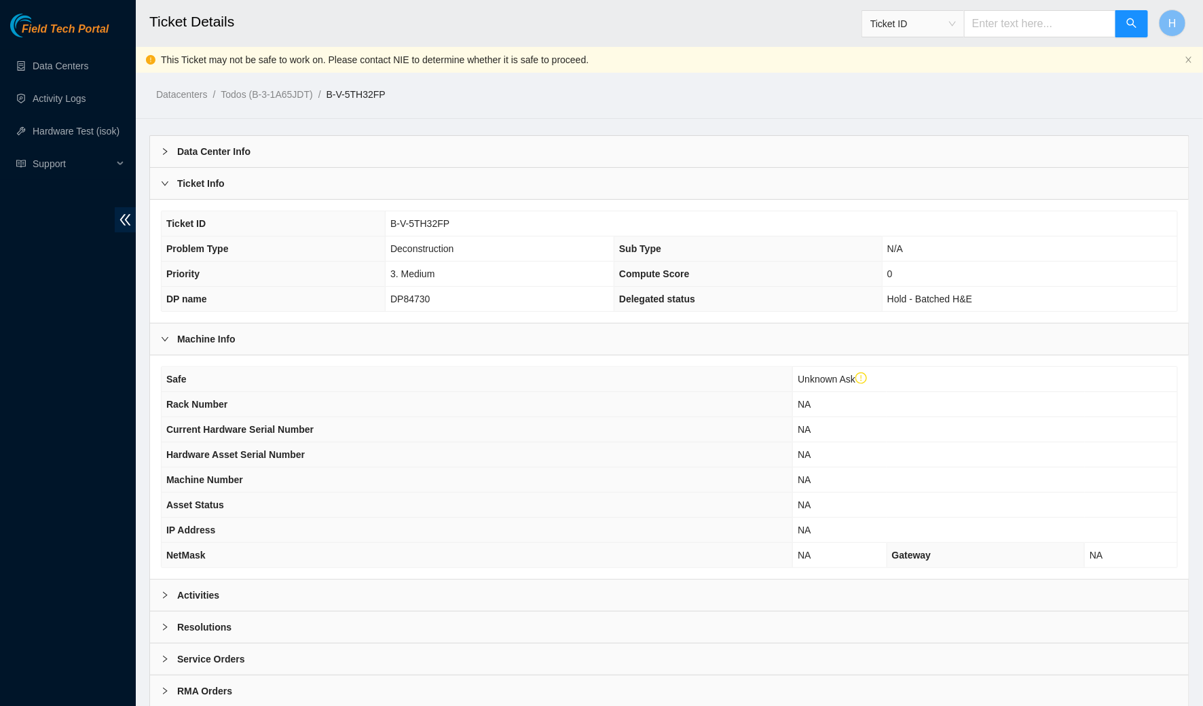
click at [174, 188] on div at bounding box center [169, 183] width 16 height 15
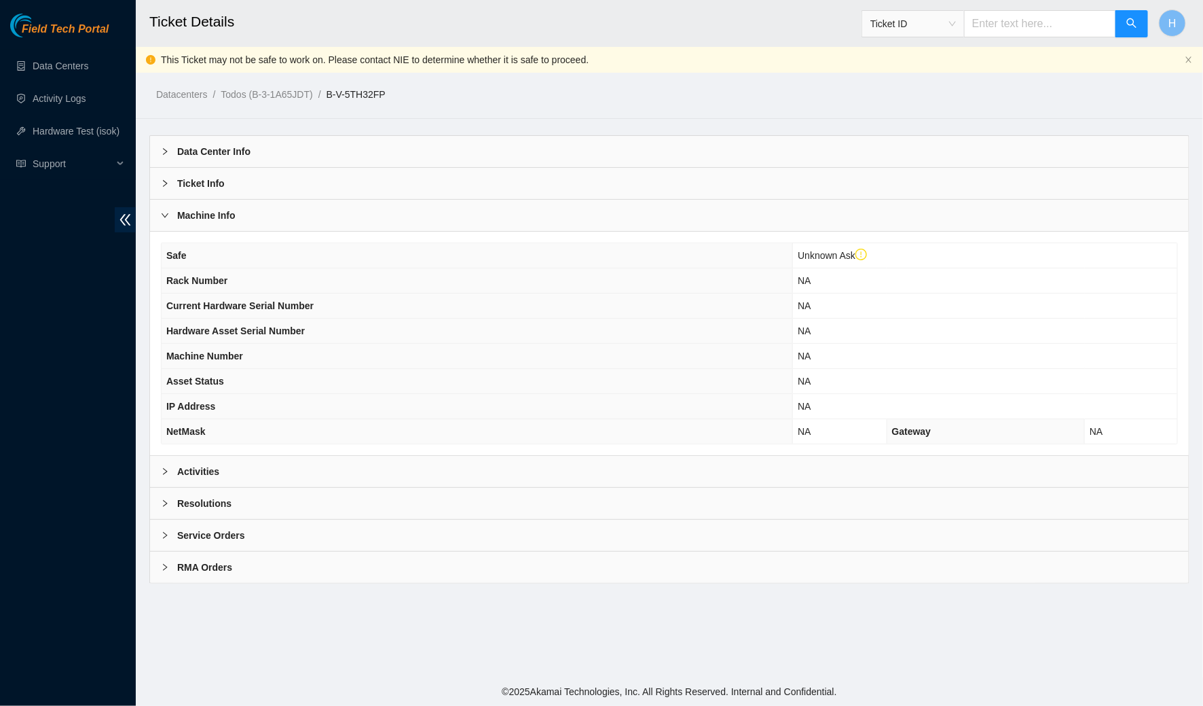
click at [172, 208] on div at bounding box center [169, 215] width 16 height 15
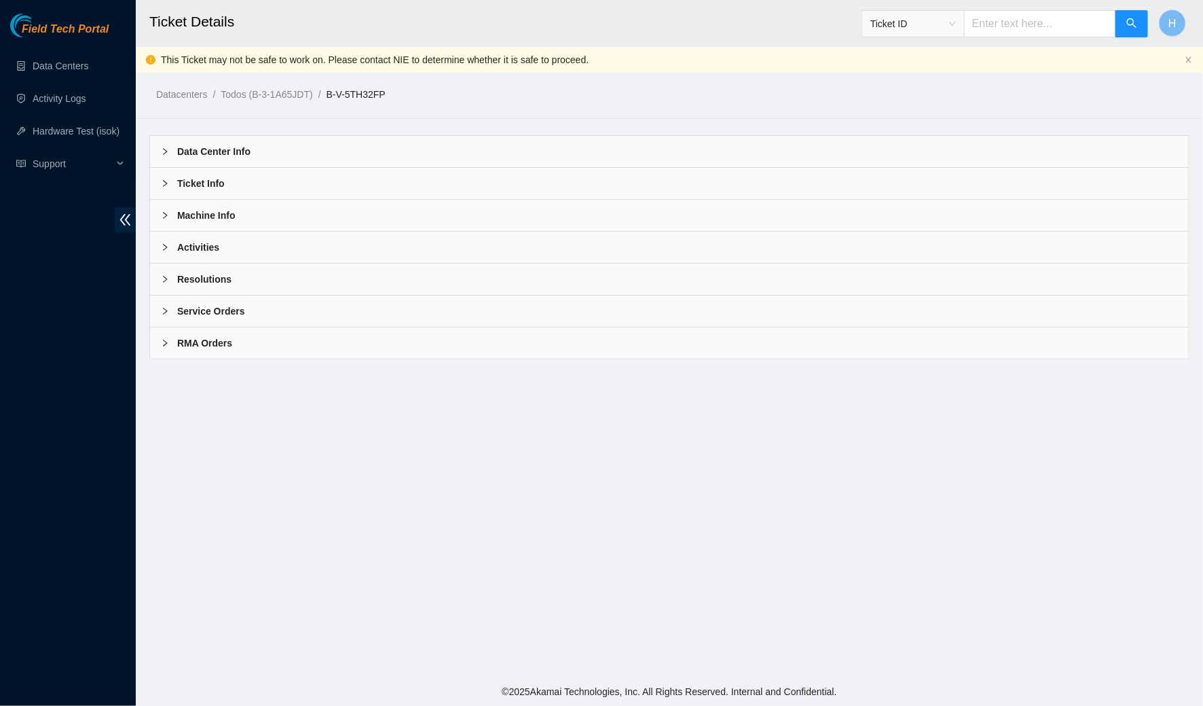
click at [198, 247] on b "Activities" at bounding box center [198, 247] width 42 height 15
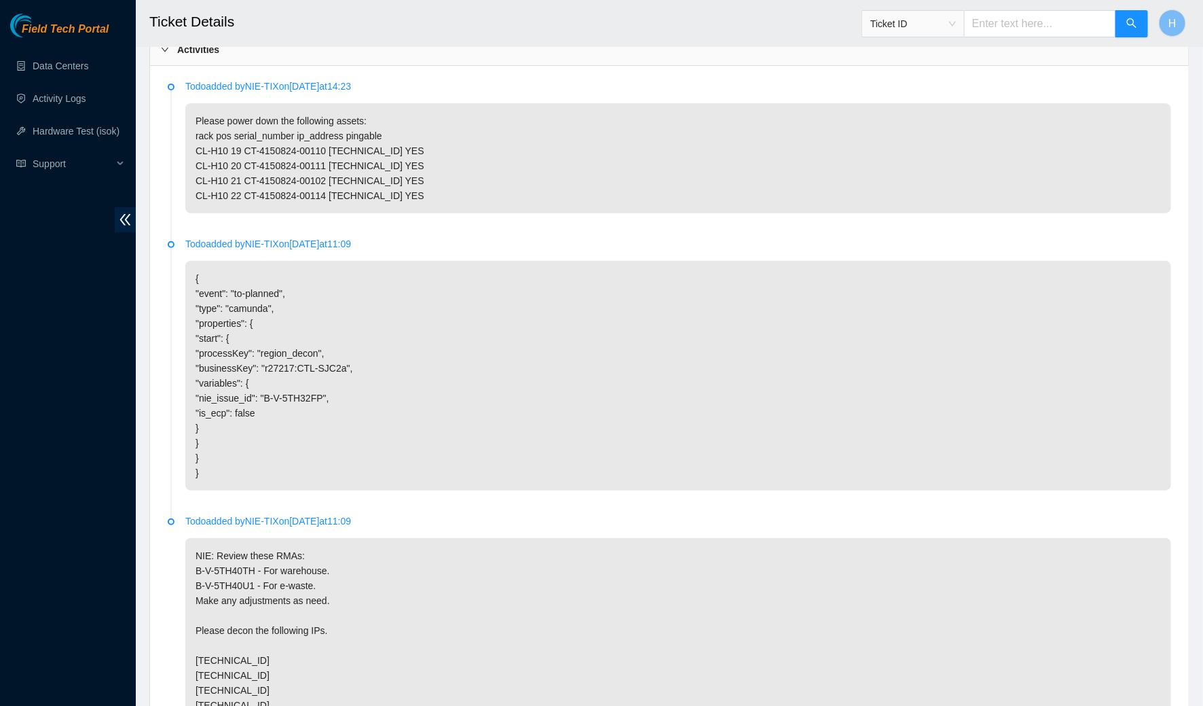
scroll to position [426, 0]
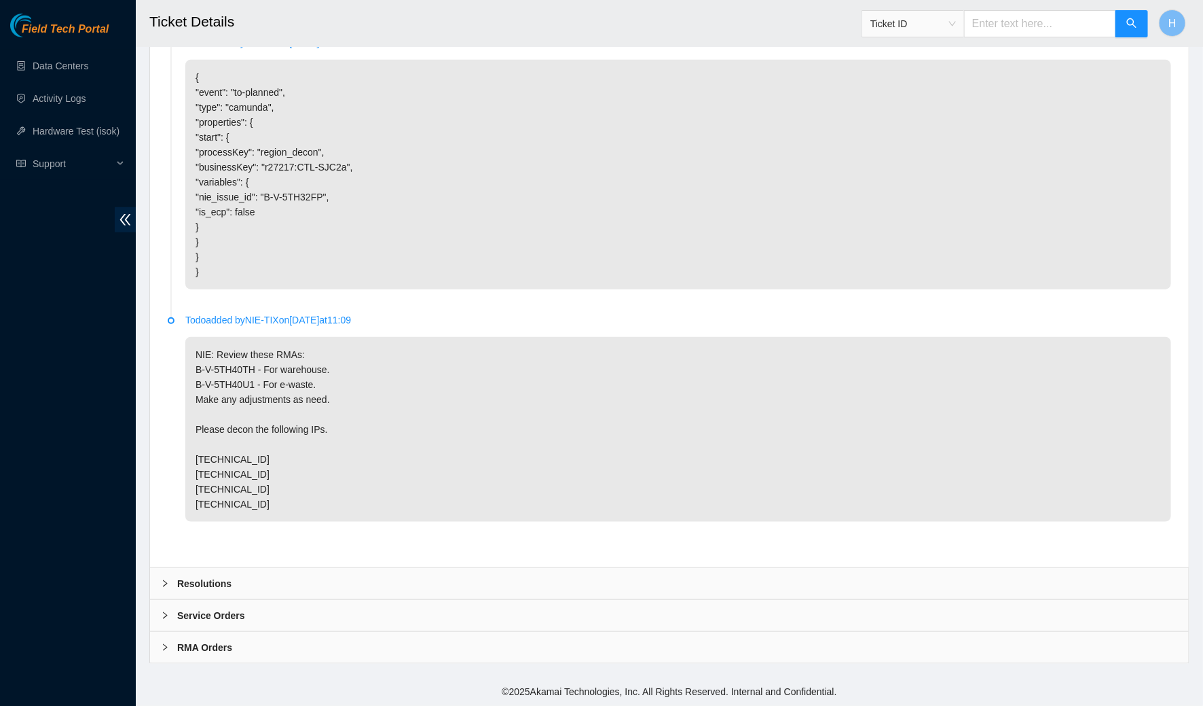
click at [245, 585] on div "Resolutions" at bounding box center [669, 583] width 1039 height 31
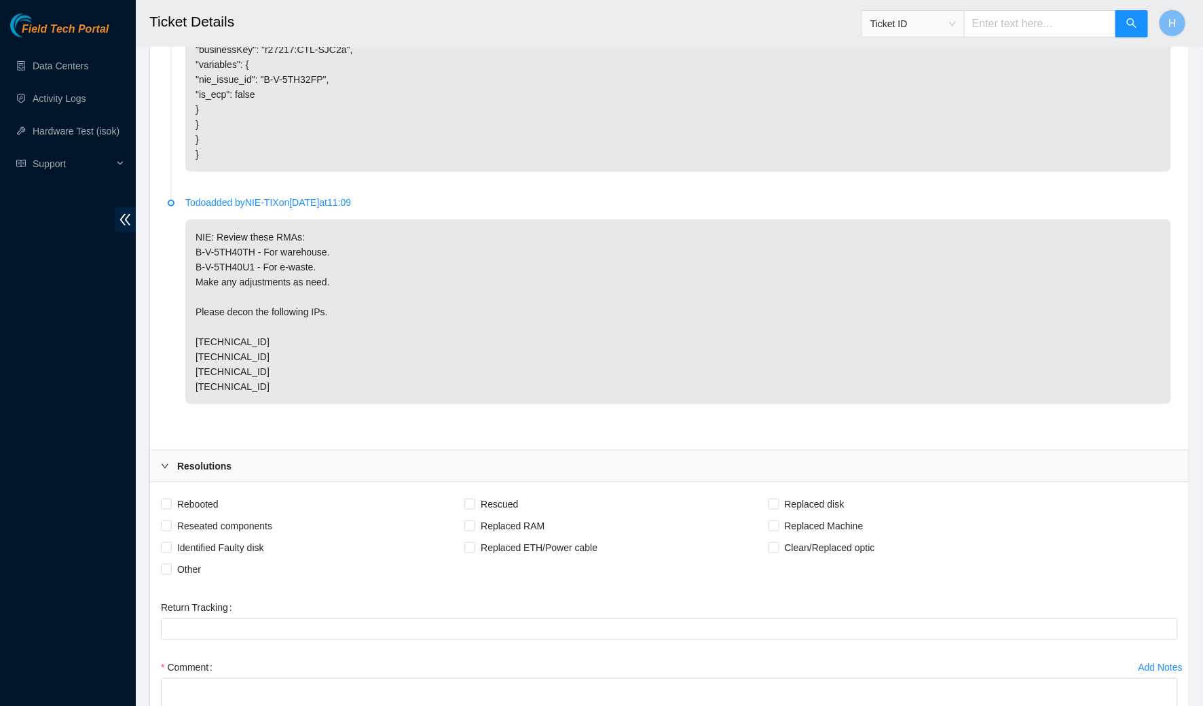
scroll to position [702, 0]
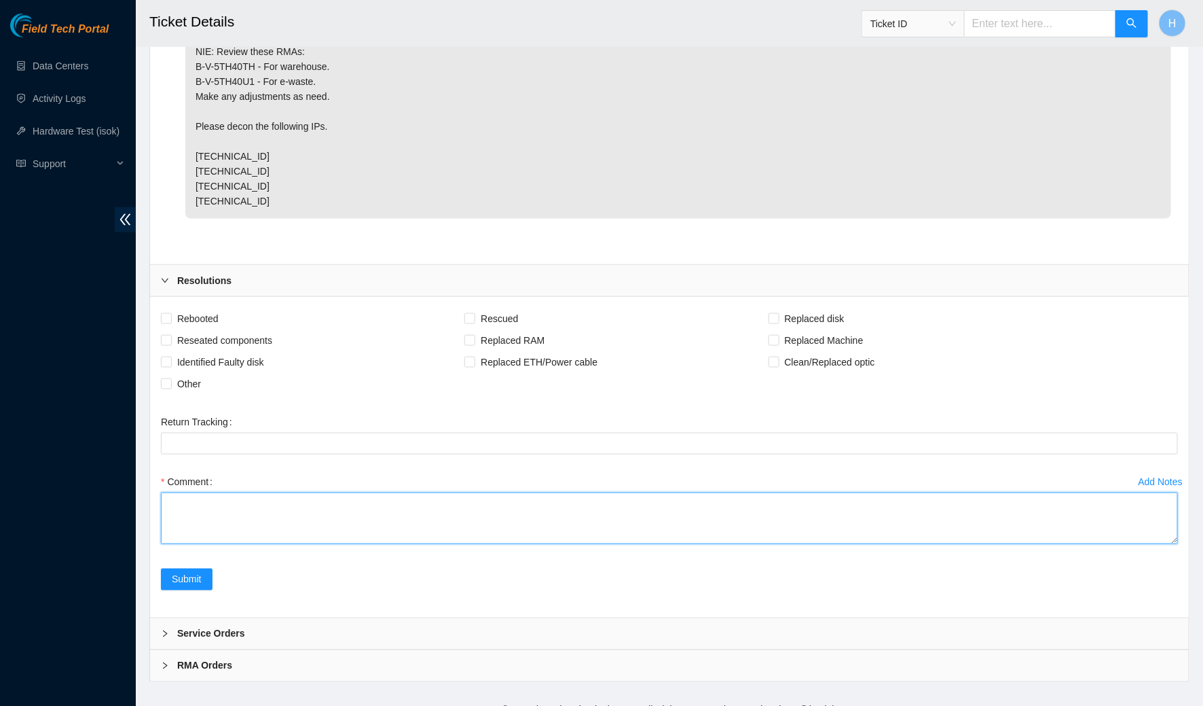
click at [247, 537] on textarea "Comment" at bounding box center [669, 518] width 1017 height 52
paste textarea "Verified assets from to do: CL-F03 20 CT-4190523-00038 23.11.213.132 YES CL-F03…"
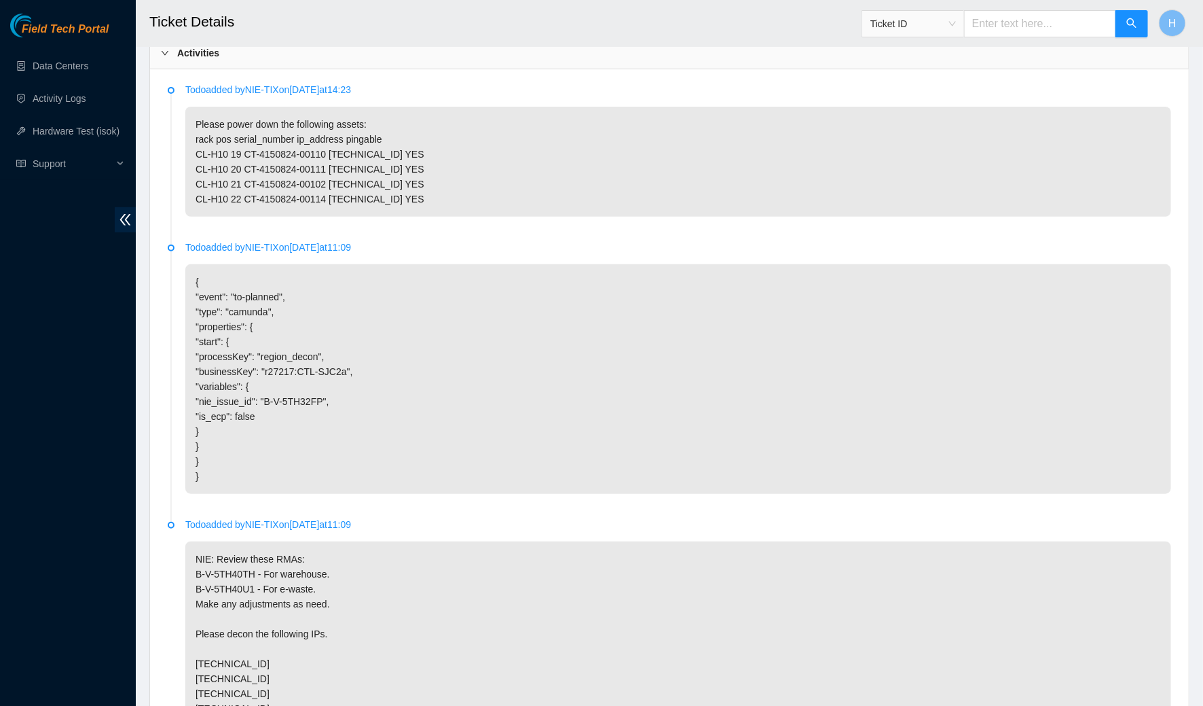
scroll to position [151, 0]
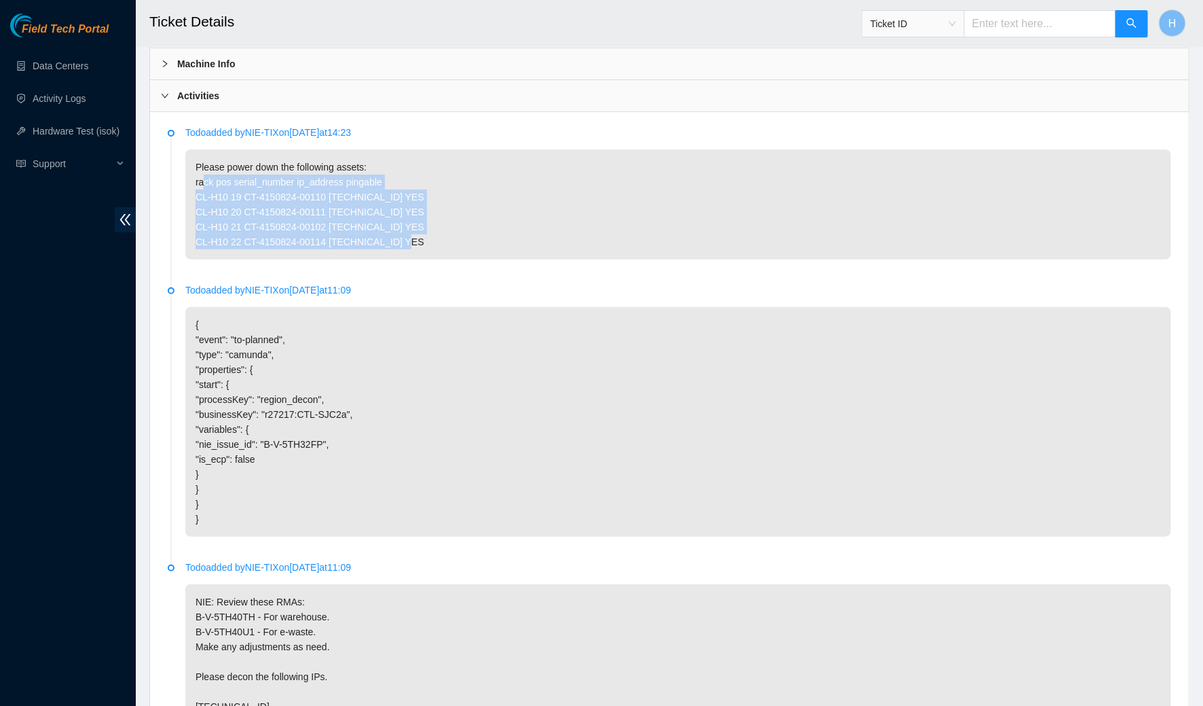
drag, startPoint x: 189, startPoint y: 200, endPoint x: 474, endPoint y: 266, distance: 292.1
click at [474, 259] on p "Please power down the following assets: rack pos serial_number ip_address pinga…" at bounding box center [678, 204] width 986 height 110
click at [468, 256] on p "Please power down the following assets: rack pos serial_number ip_address pinga…" at bounding box center [678, 204] width 986 height 110
drag, startPoint x: 459, startPoint y: 255, endPoint x: 196, endPoint y: 214, distance: 266.6
click at [196, 214] on p "Please power down the following assets: rack pos serial_number ip_address pinga…" at bounding box center [678, 204] width 986 height 110
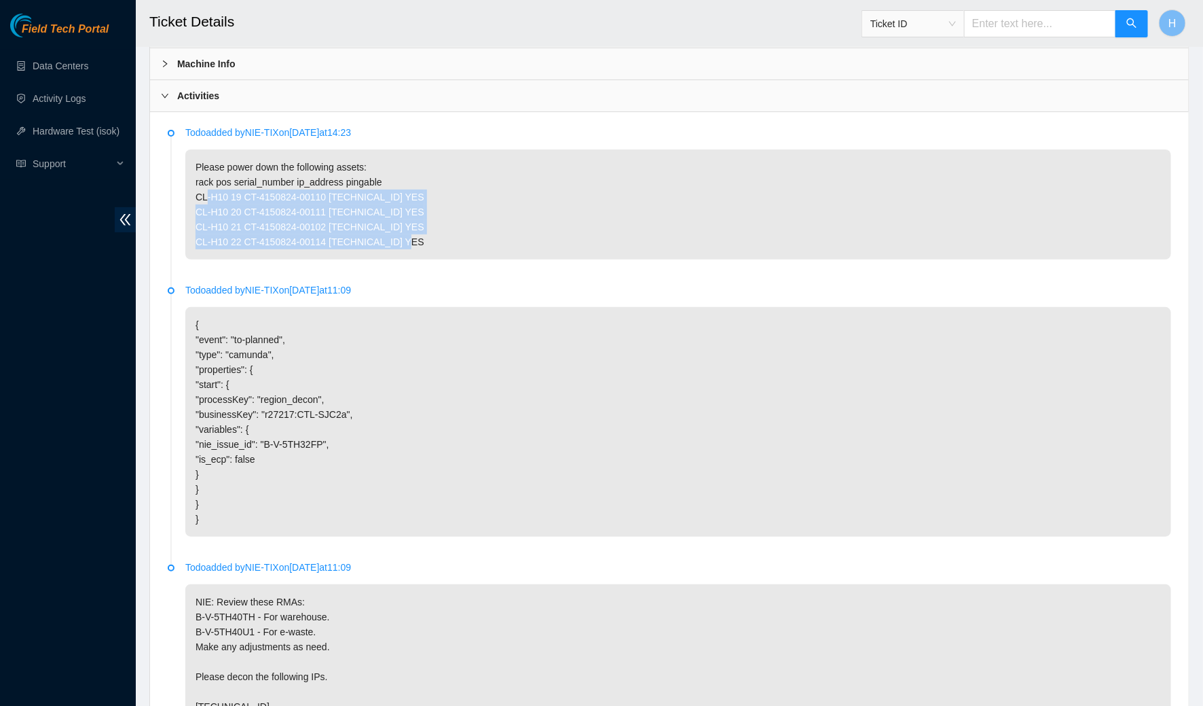
copy p "CL-H10 19 CT-4150824-00110 23.215.103.53 YES CL-H10 20 CT-4150824-00111 23.215.…"
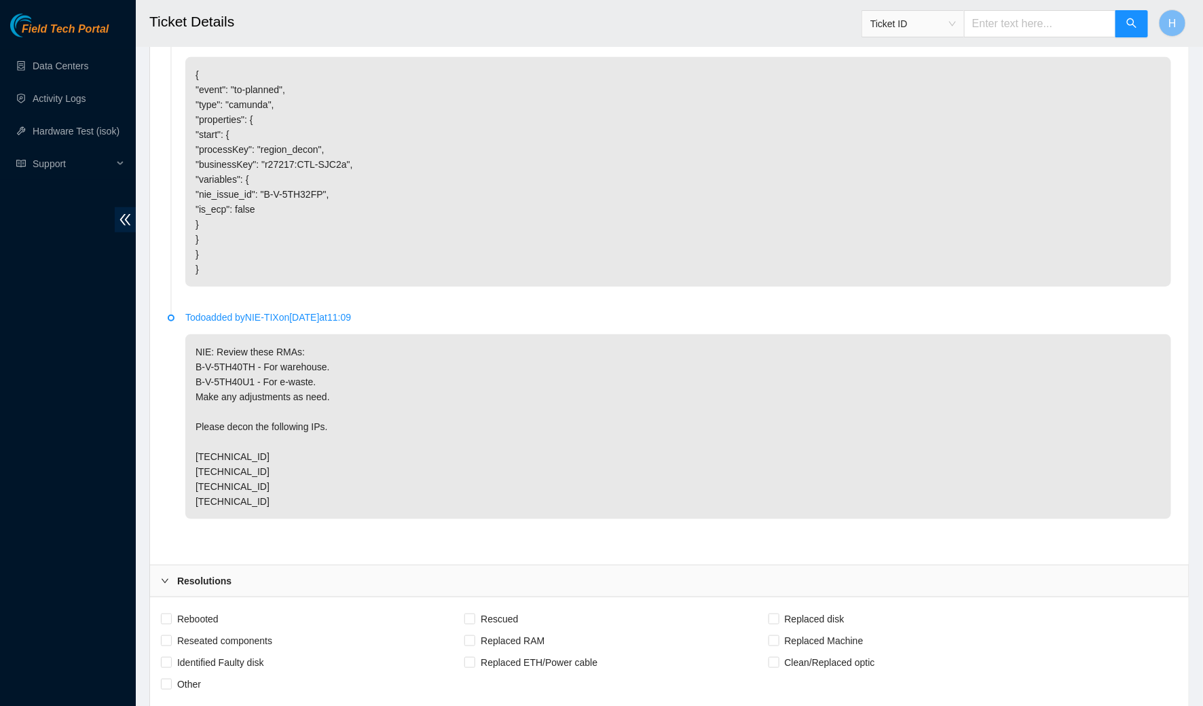
scroll to position [746, 0]
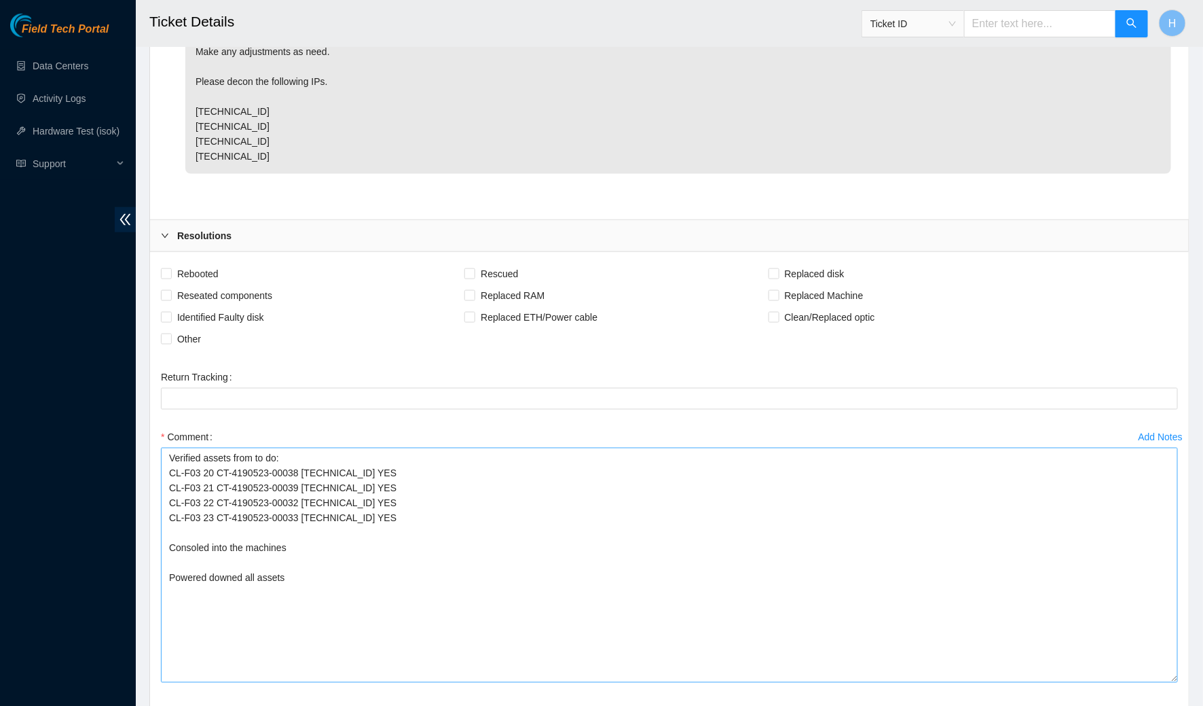
drag, startPoint x: 1173, startPoint y: 521, endPoint x: 1172, endPoint y: 703, distance: 182.0
click at [1172, 683] on textarea "Verified assets from to do: CL-F03 20 CT-4190523-00038 23.11.213.132 YES CL-F03…" at bounding box center [669, 565] width 1017 height 235
drag, startPoint x: 407, startPoint y: 547, endPoint x: 160, endPoint y: 498, distance: 252.7
click at [160, 498] on div "Add Notes Comment Verified assets from to do: CL-F03 20 CT-4190523-00038 23.11.…" at bounding box center [670, 565] width 1028 height 279
paste textarea "H10 19 CT-4150824-00110 23.215.103.53 YES CL-H10 20 CT-4150824-00111 23.215.103…"
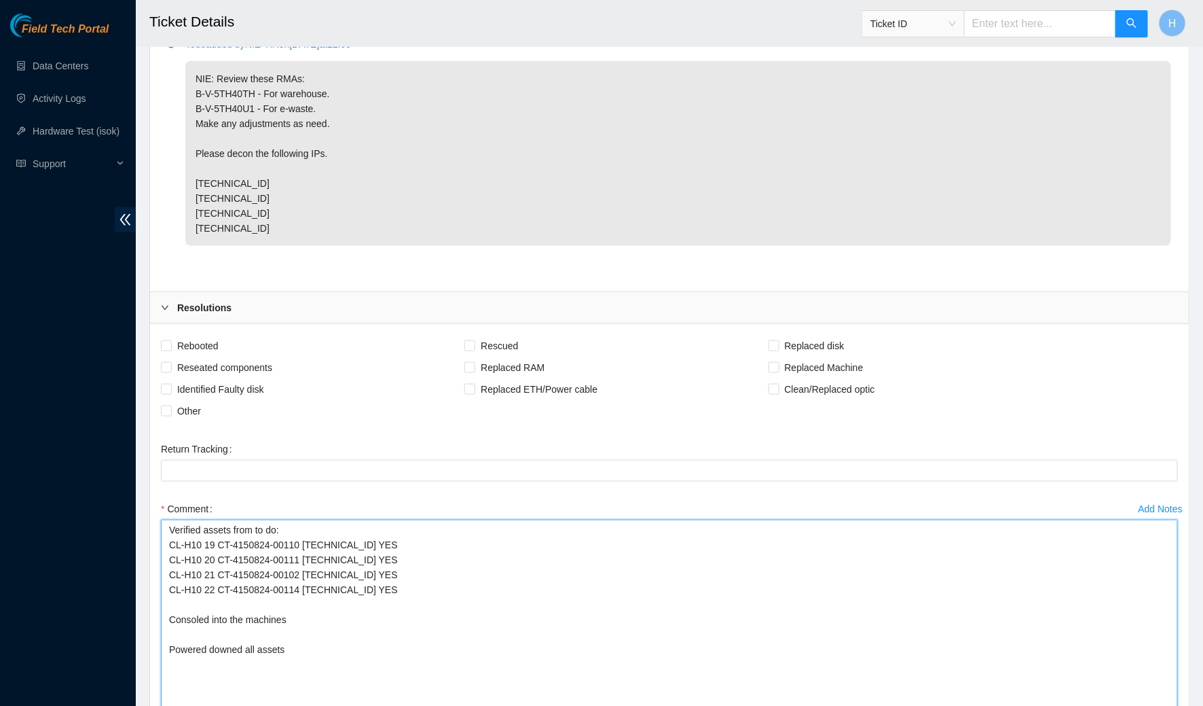
scroll to position [670, 0]
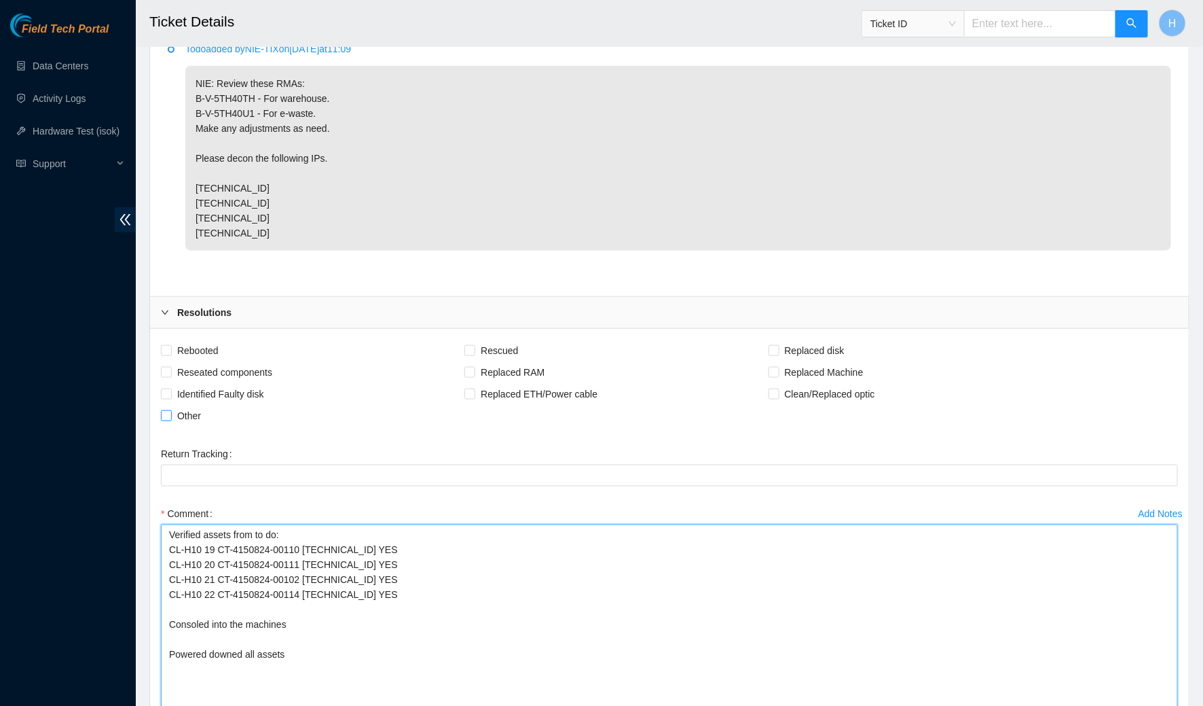
type textarea "Verified assets from to do: CL-H10 19 CT-4150824-00110 23.215.103.53 YES CL-H10…"
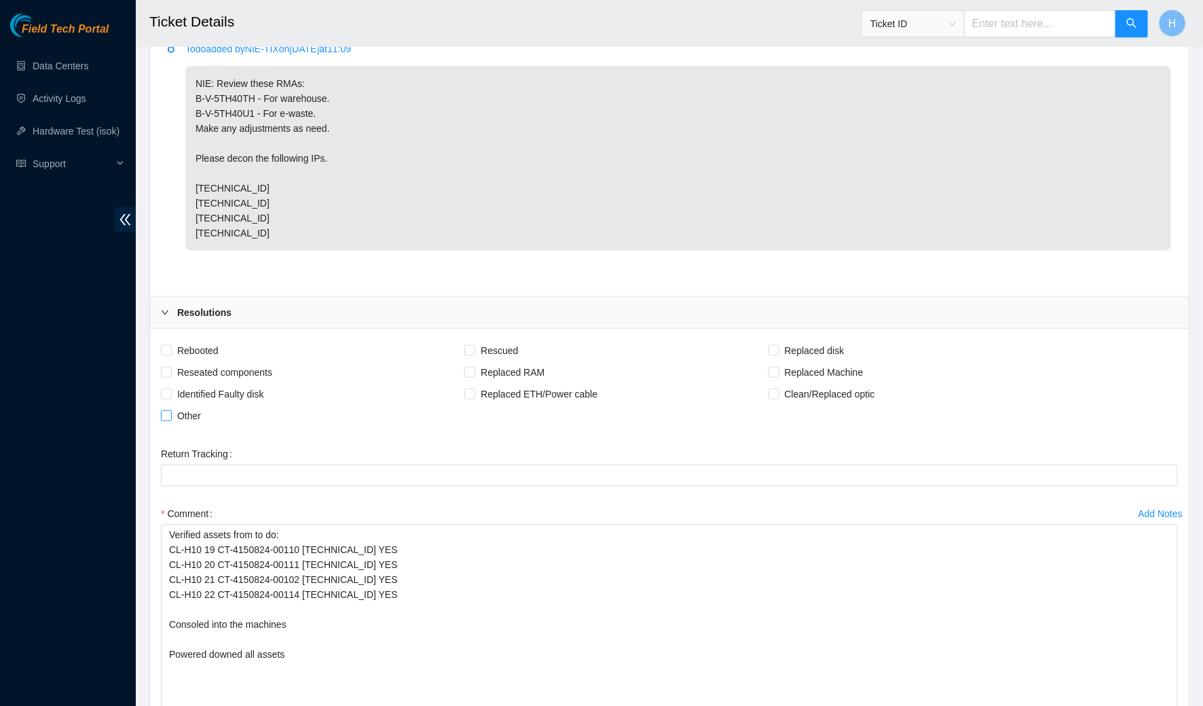
click at [166, 426] on label "Other" at bounding box center [184, 416] width 46 height 22
click at [166, 420] on input "Other" at bounding box center [166, 415] width 10 height 10
checkbox input "true"
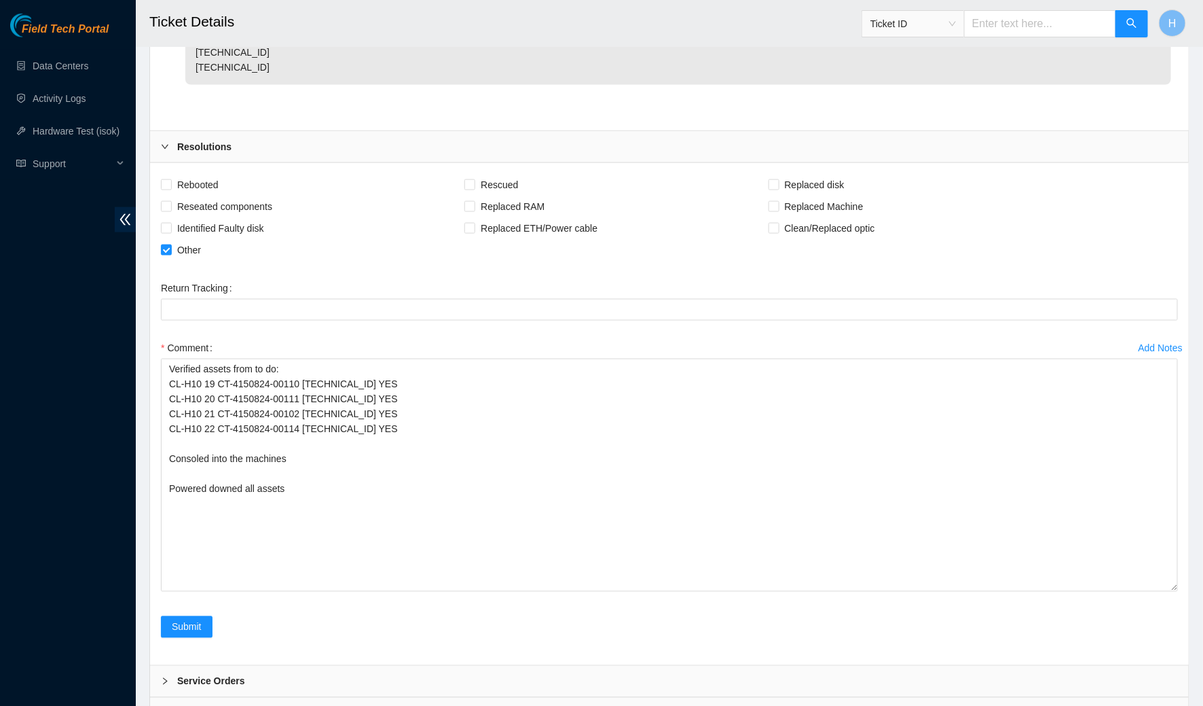
scroll to position [928, 0]
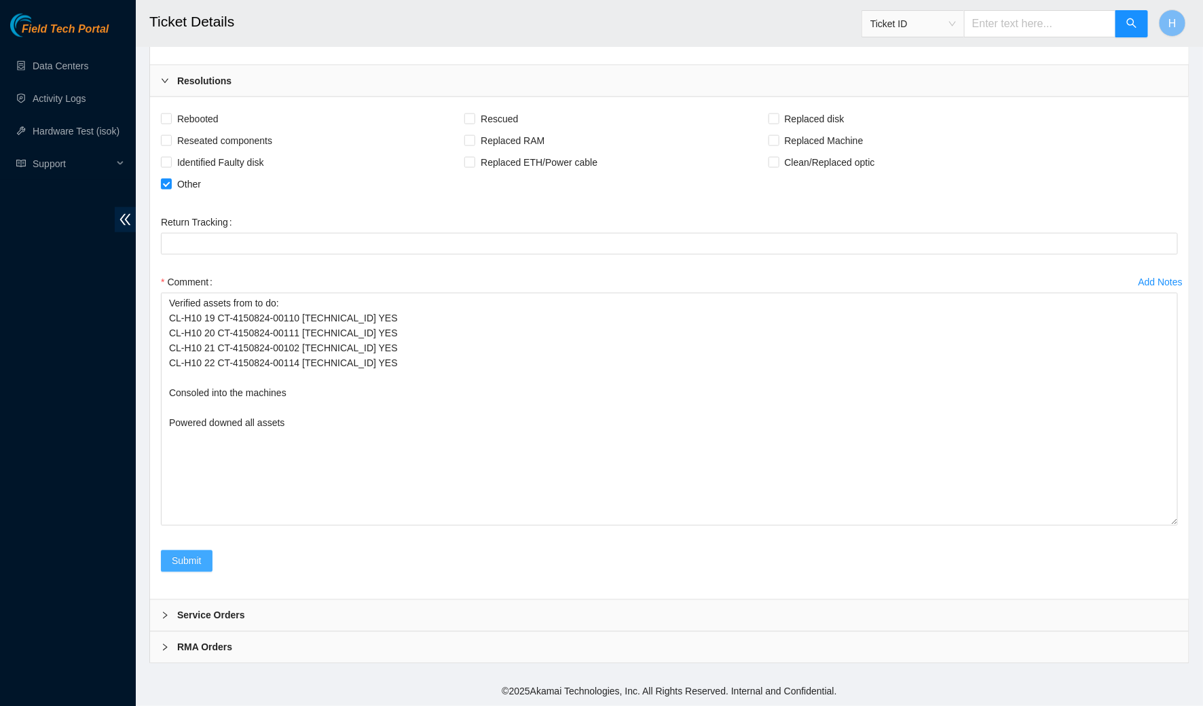
click at [201, 563] on span "Submit" at bounding box center [187, 560] width 30 height 15
